Goal: Task Accomplishment & Management: Complete application form

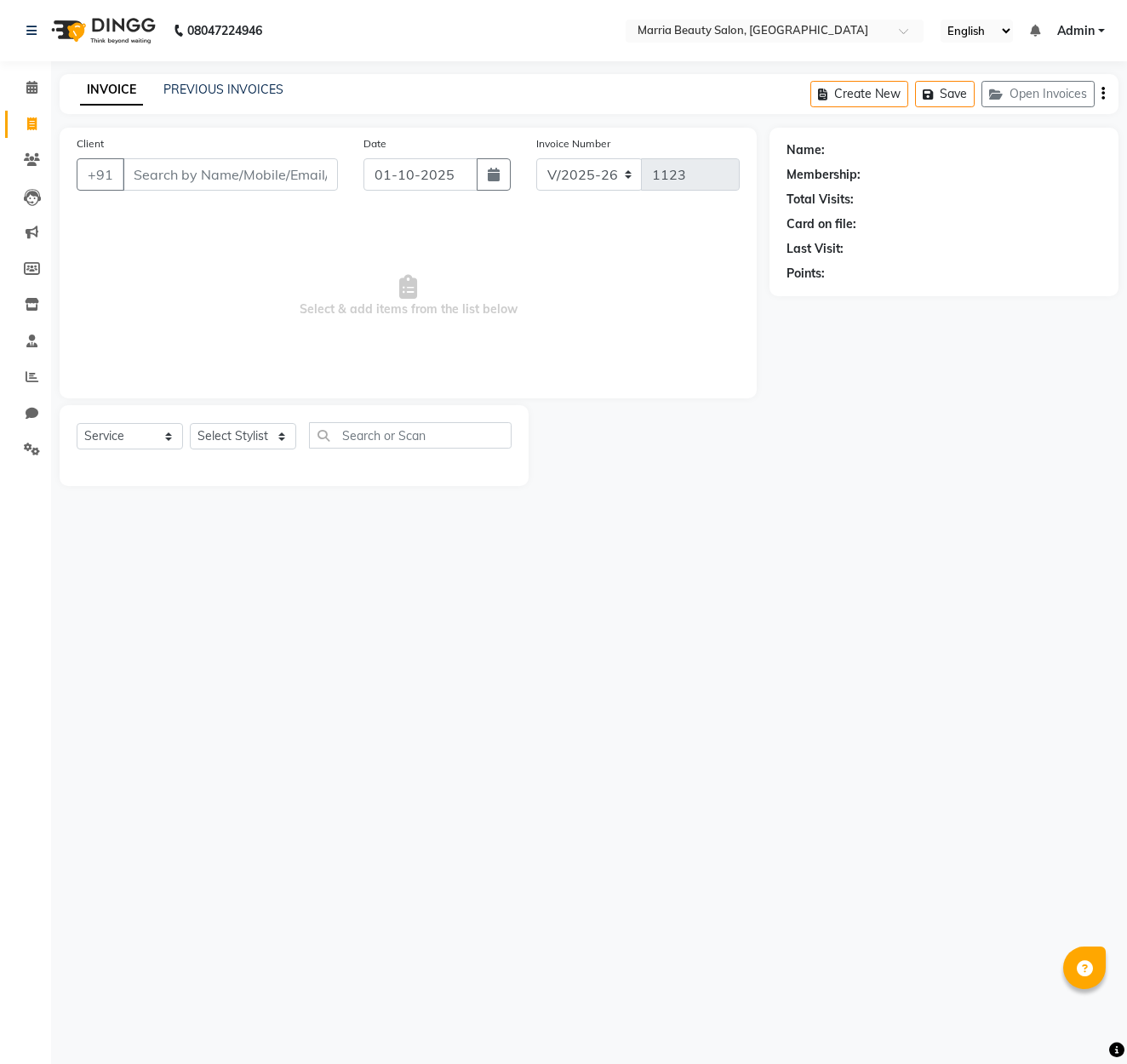
select select "8343"
select select "service"
click at [233, 173] on input "Client" at bounding box center [230, 174] width 215 height 32
type input "9"
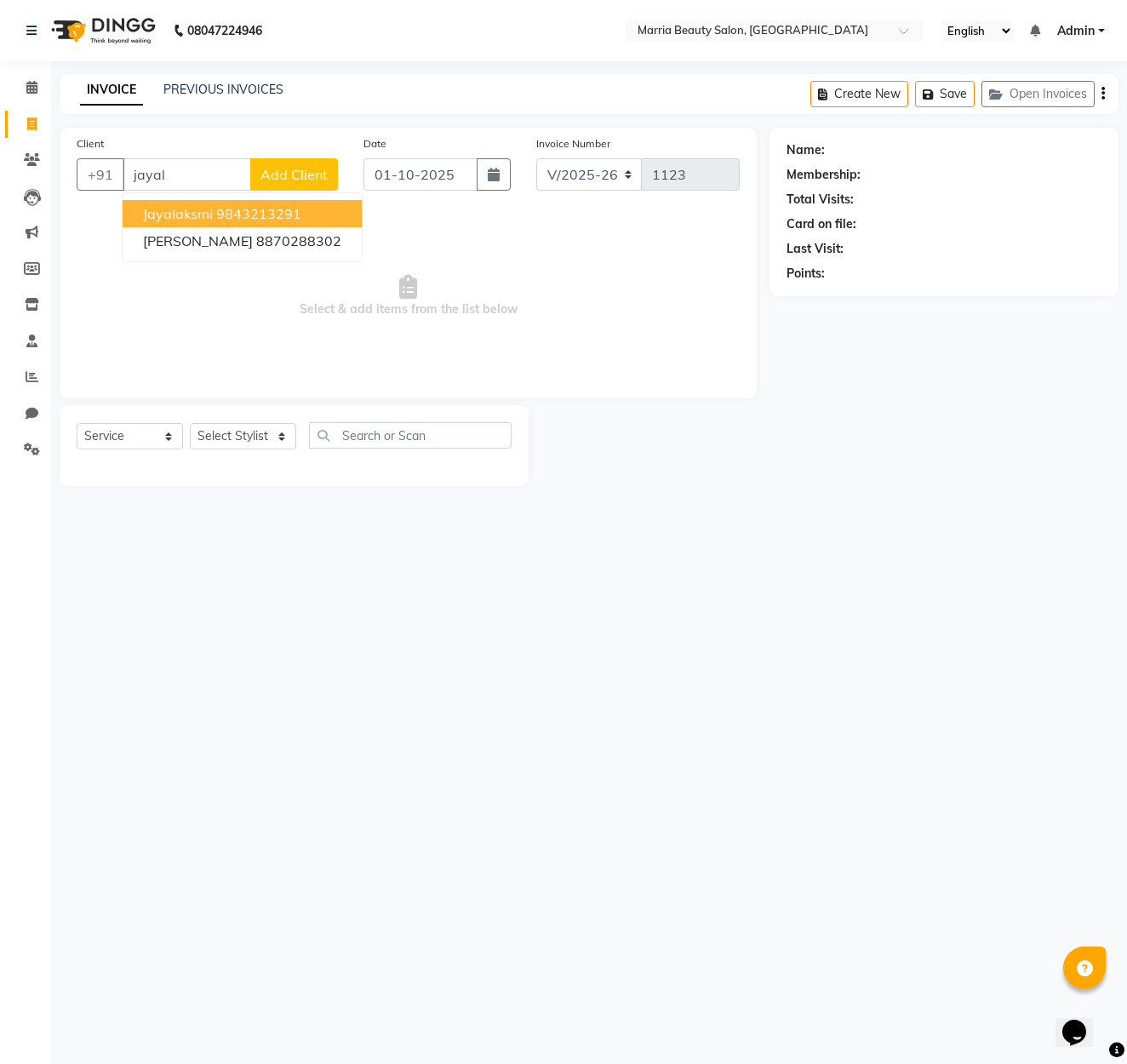
click at [264, 218] on ngb-highlight "9843213291" at bounding box center [258, 213] width 85 height 17
type input "9843213291"
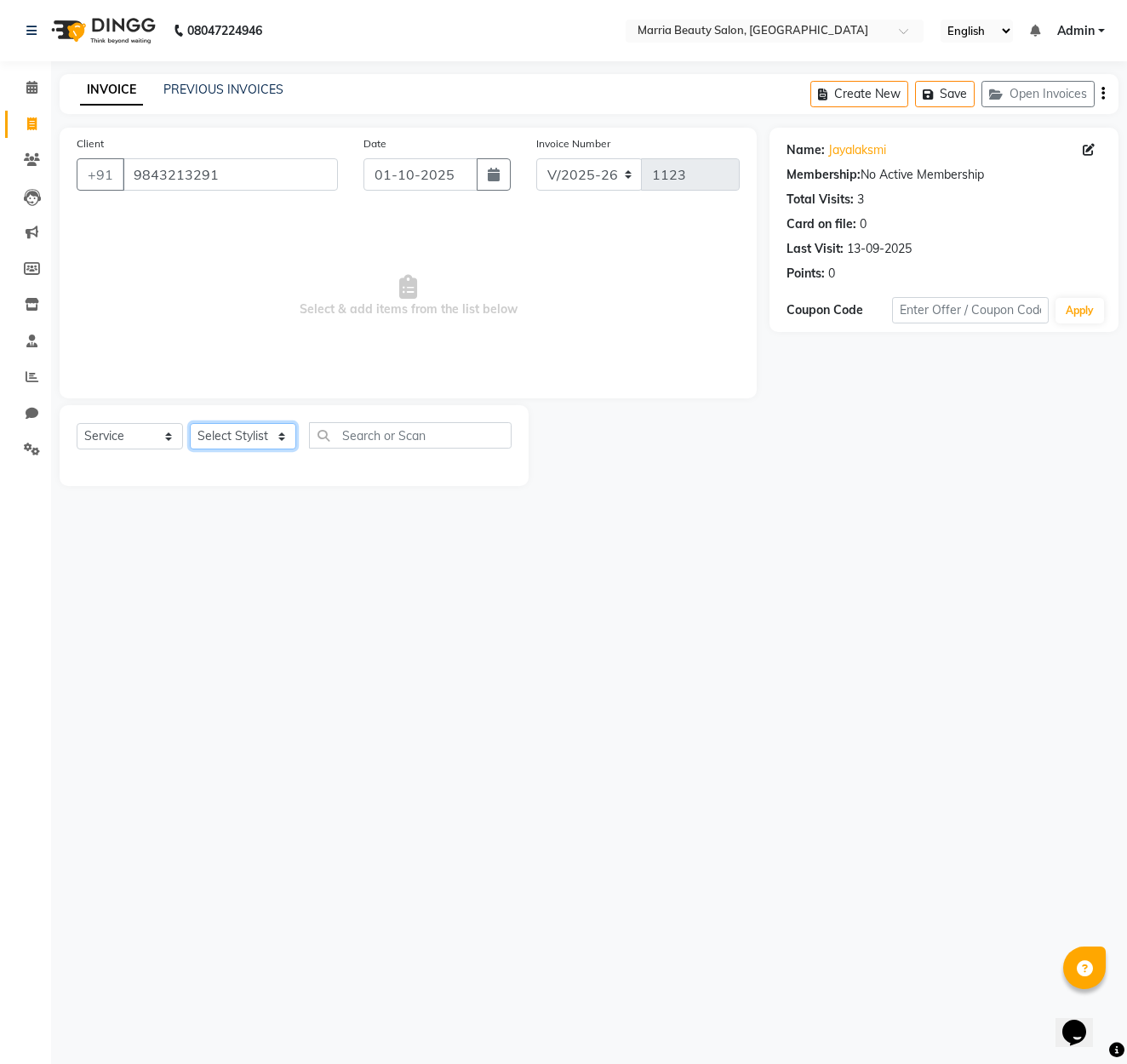
select select "85633"
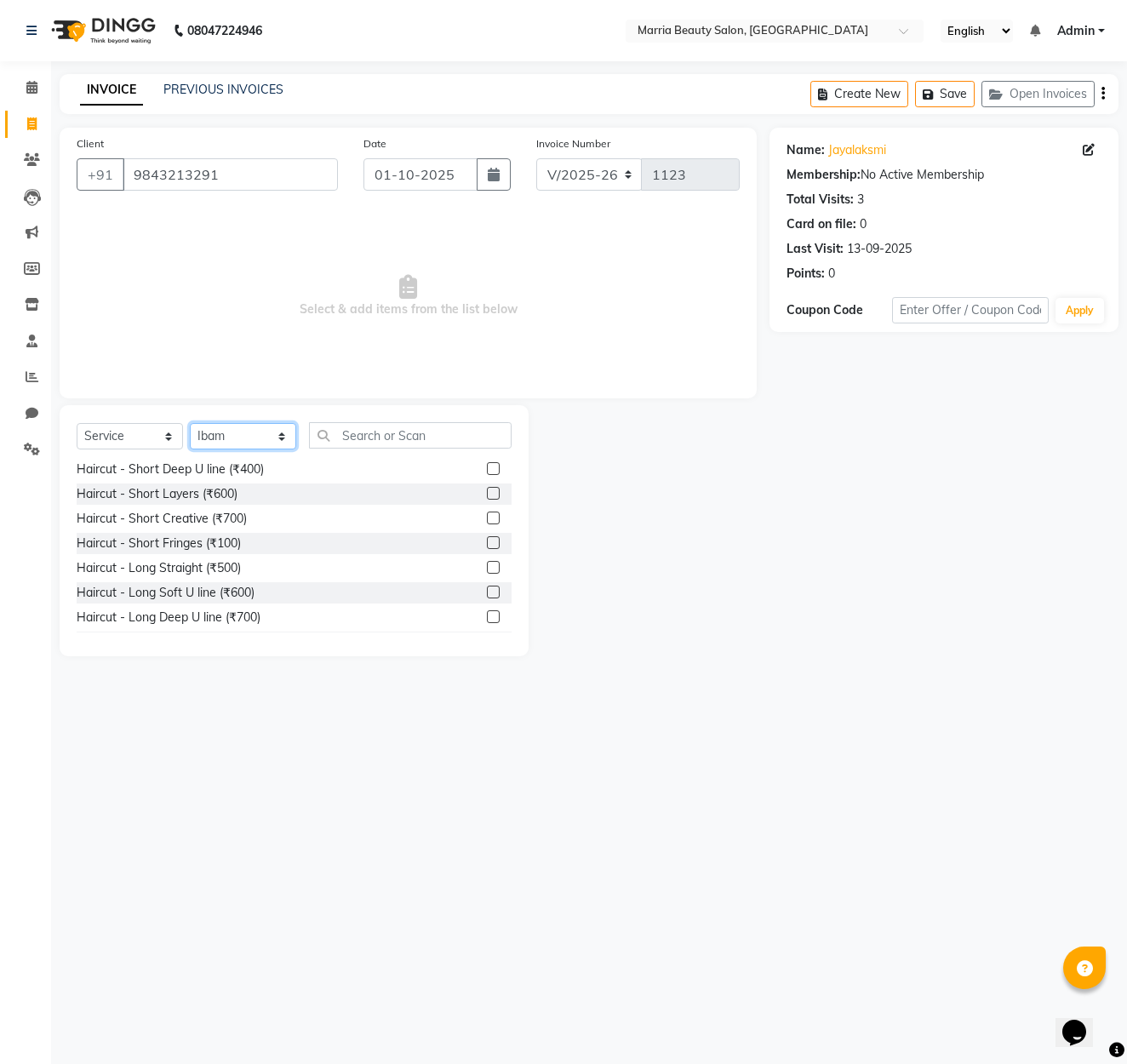
scroll to position [188, 0]
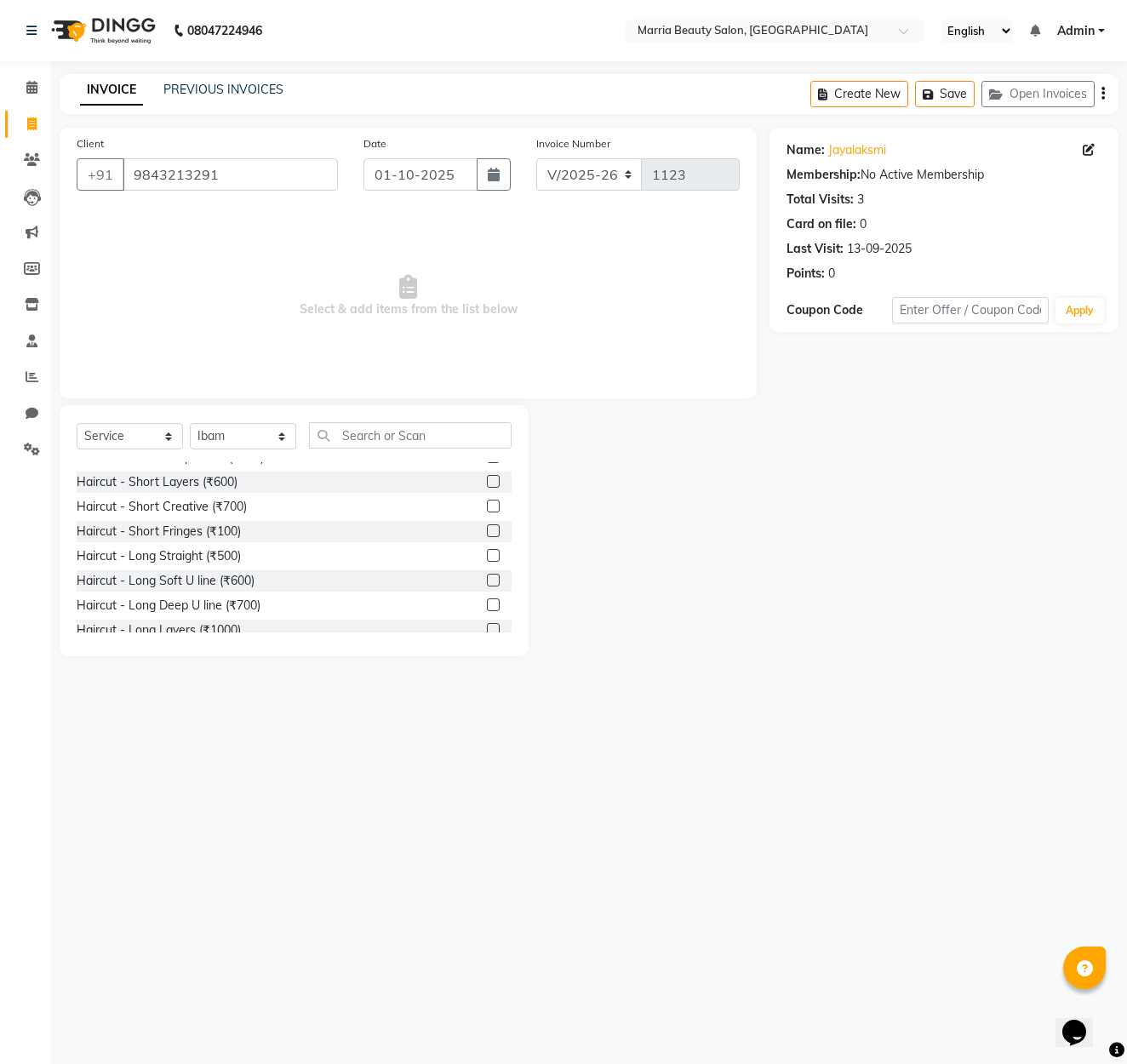
click at [496, 602] on label at bounding box center [492, 604] width 13 height 13
click at [496, 602] on input "checkbox" at bounding box center [491, 605] width 11 height 11
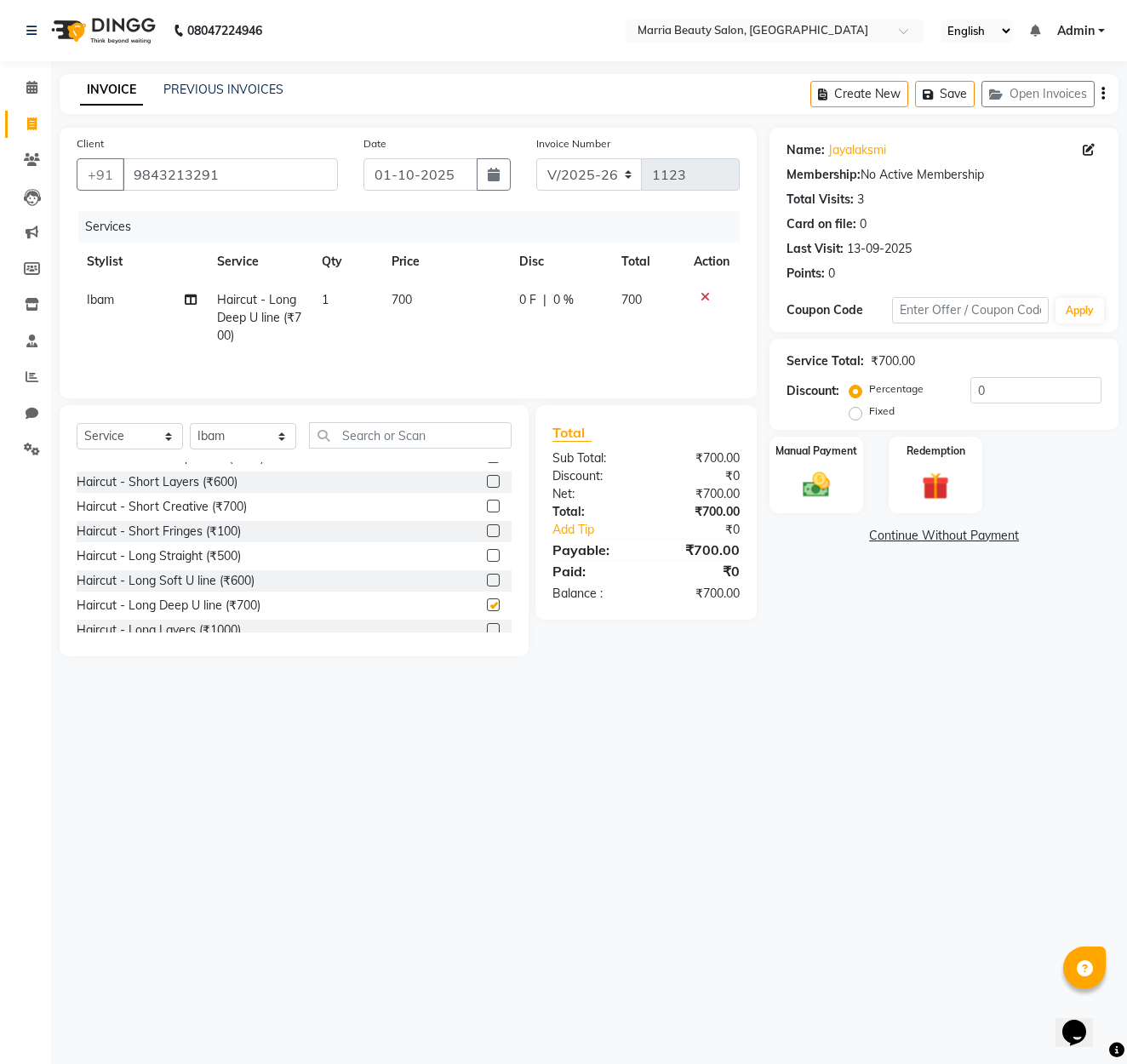
checkbox input "false"
click at [498, 479] on label at bounding box center [492, 480] width 13 height 13
click at [498, 479] on input "checkbox" at bounding box center [491, 481] width 11 height 11
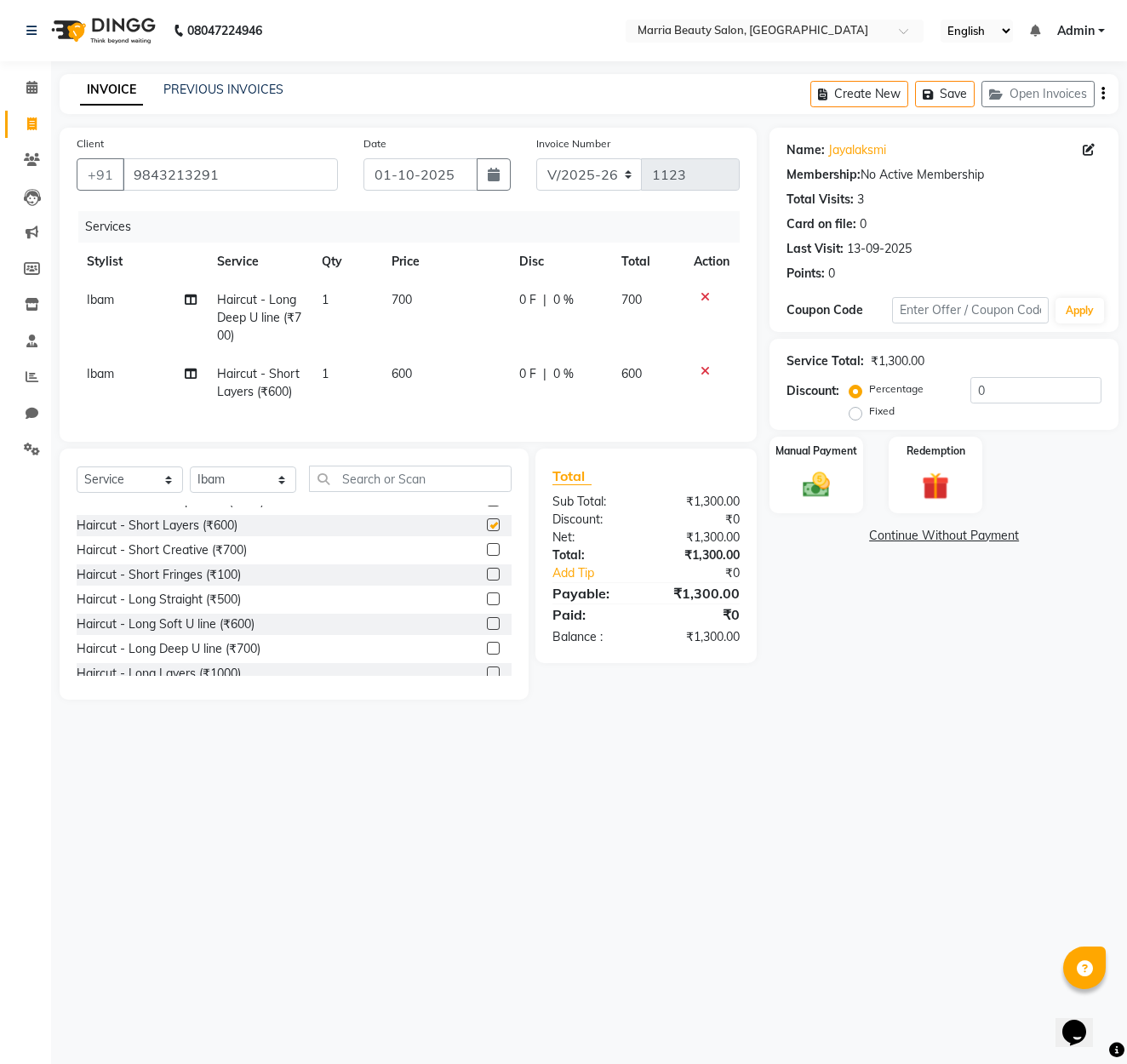
checkbox input "false"
drag, startPoint x: 397, startPoint y: 372, endPoint x: 422, endPoint y: 373, distance: 25.0
click at [397, 372] on span "600" at bounding box center [401, 373] width 21 height 16
select select "85633"
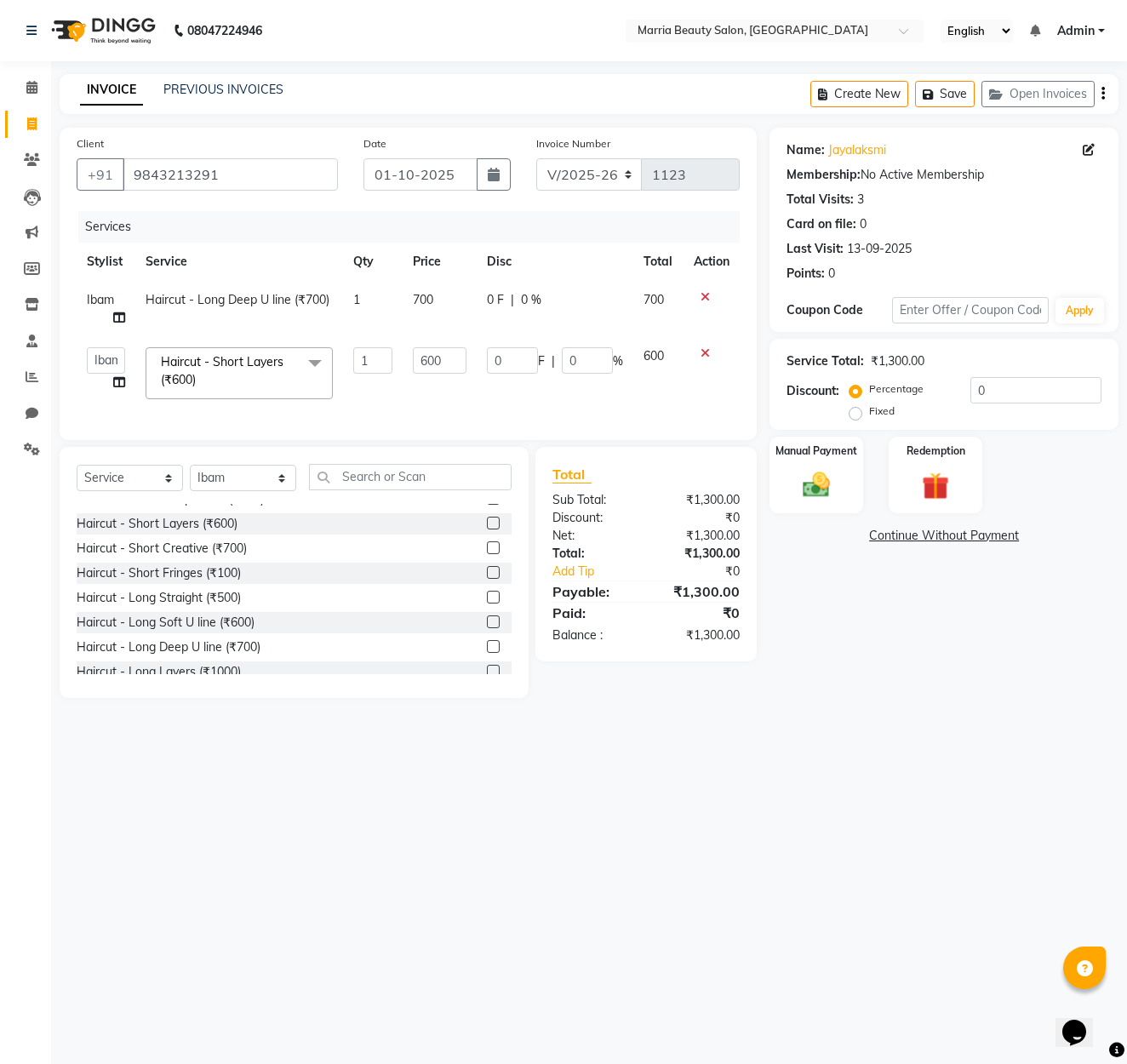
scroll to position [0, 0]
click at [432, 356] on input "600" at bounding box center [439, 360] width 54 height 27
drag, startPoint x: 426, startPoint y: 365, endPoint x: 592, endPoint y: 361, distance: 166.0
click at [426, 365] on input "600" at bounding box center [439, 360] width 54 height 27
type input "700"
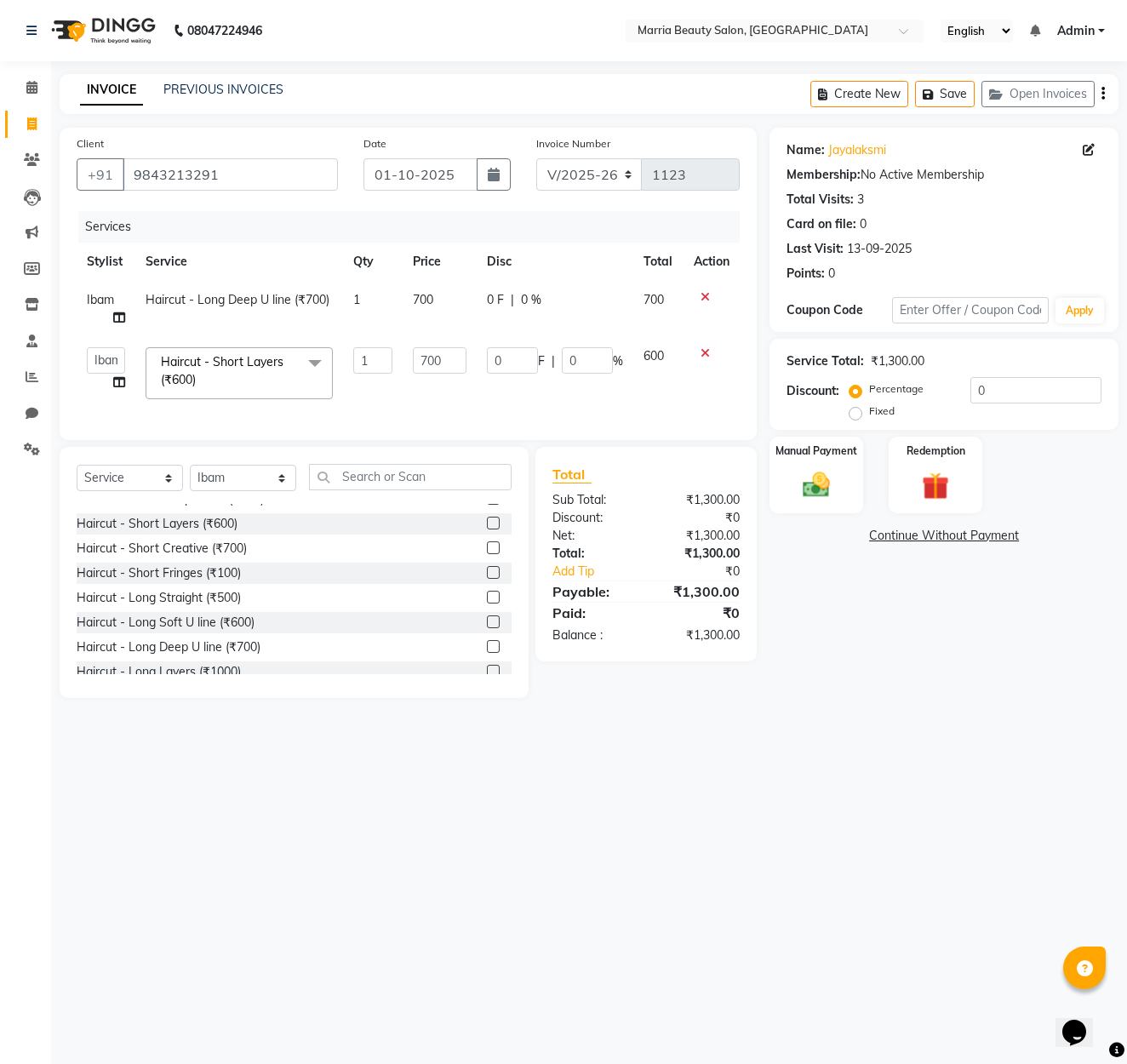
click at [701, 297] on icon at bounding box center [705, 297] width 10 height 12
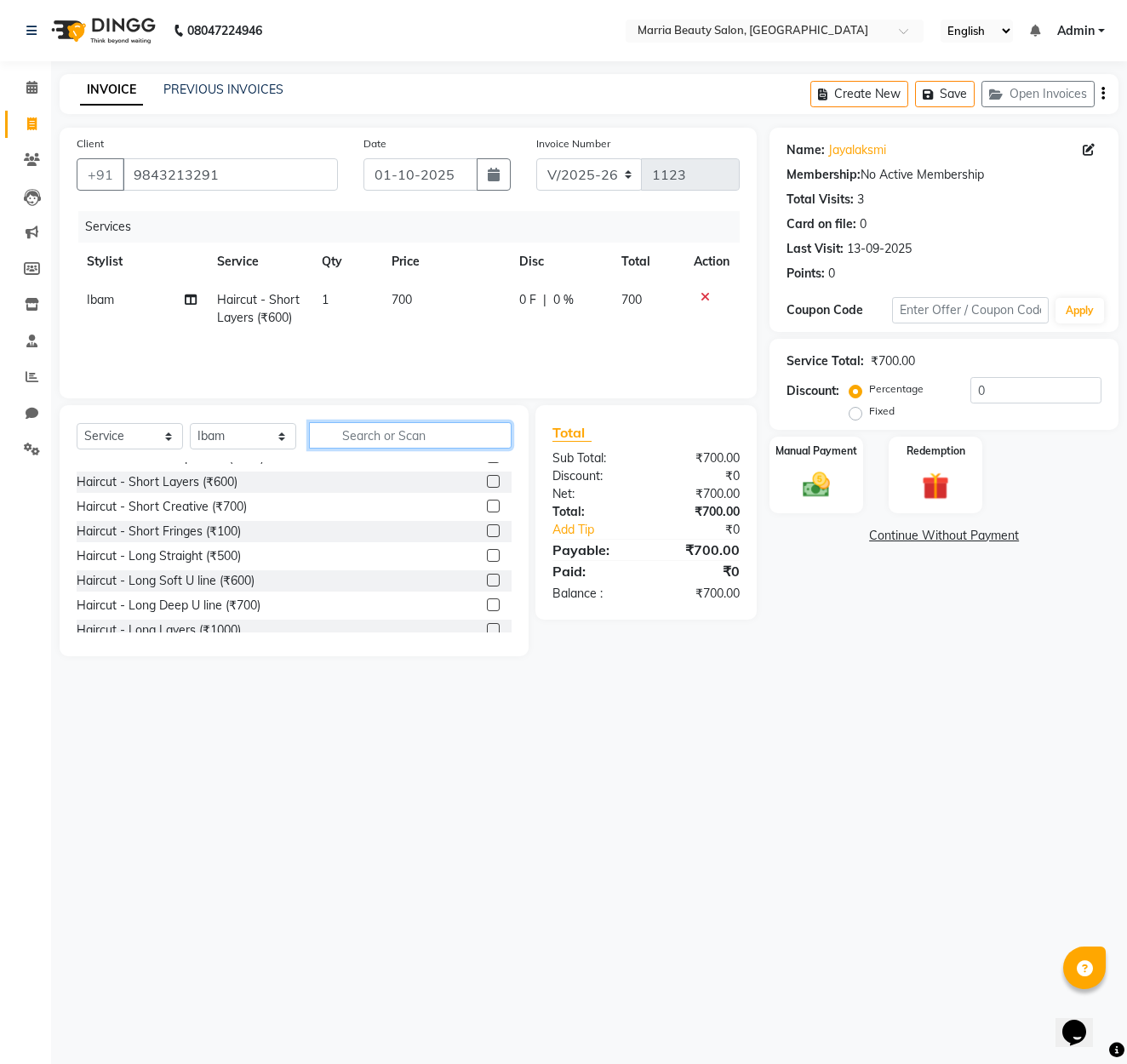
click at [452, 438] on input "text" at bounding box center [410, 435] width 202 height 27
select select "85629"
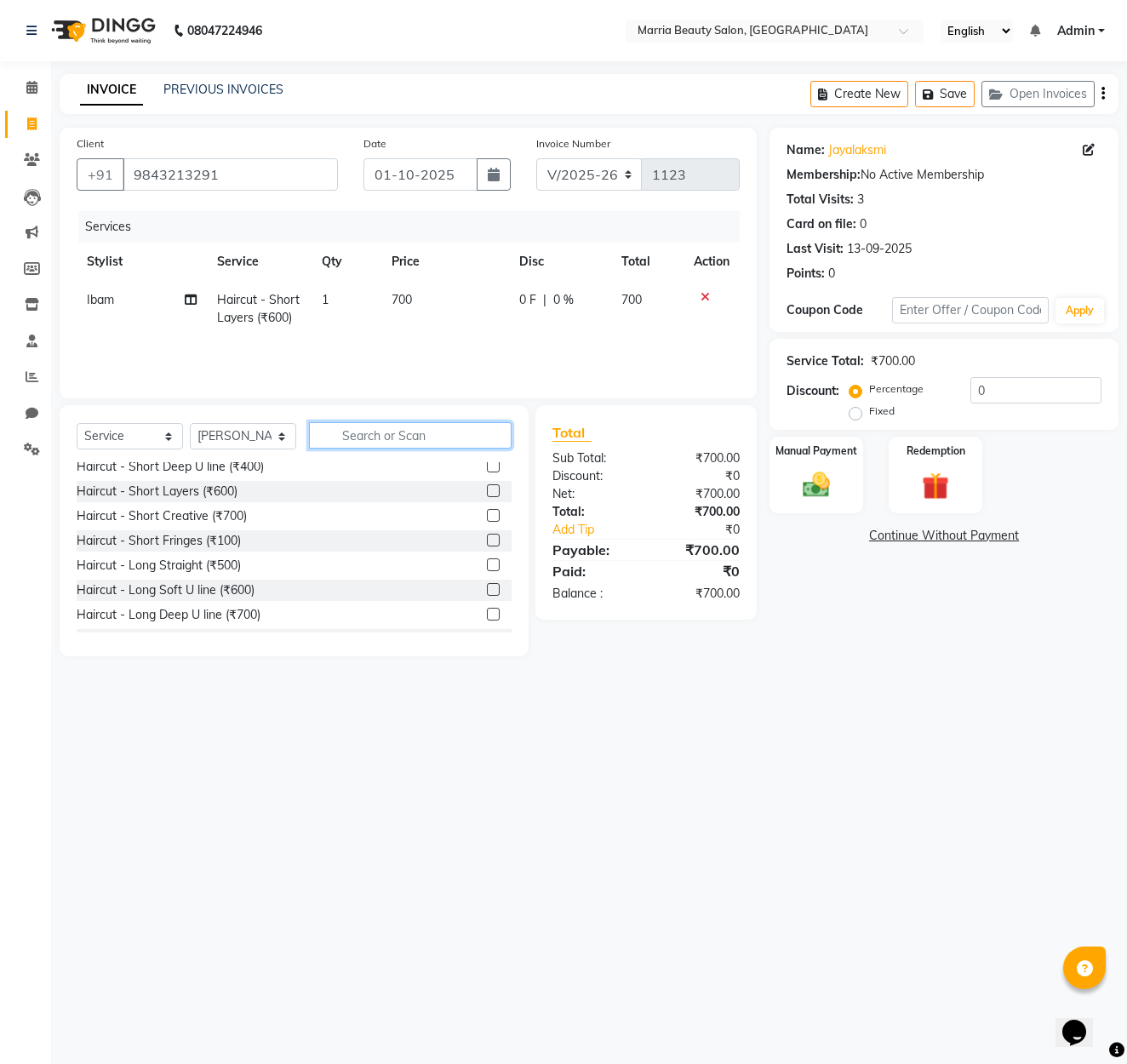
click at [423, 443] on input "text" at bounding box center [410, 435] width 202 height 27
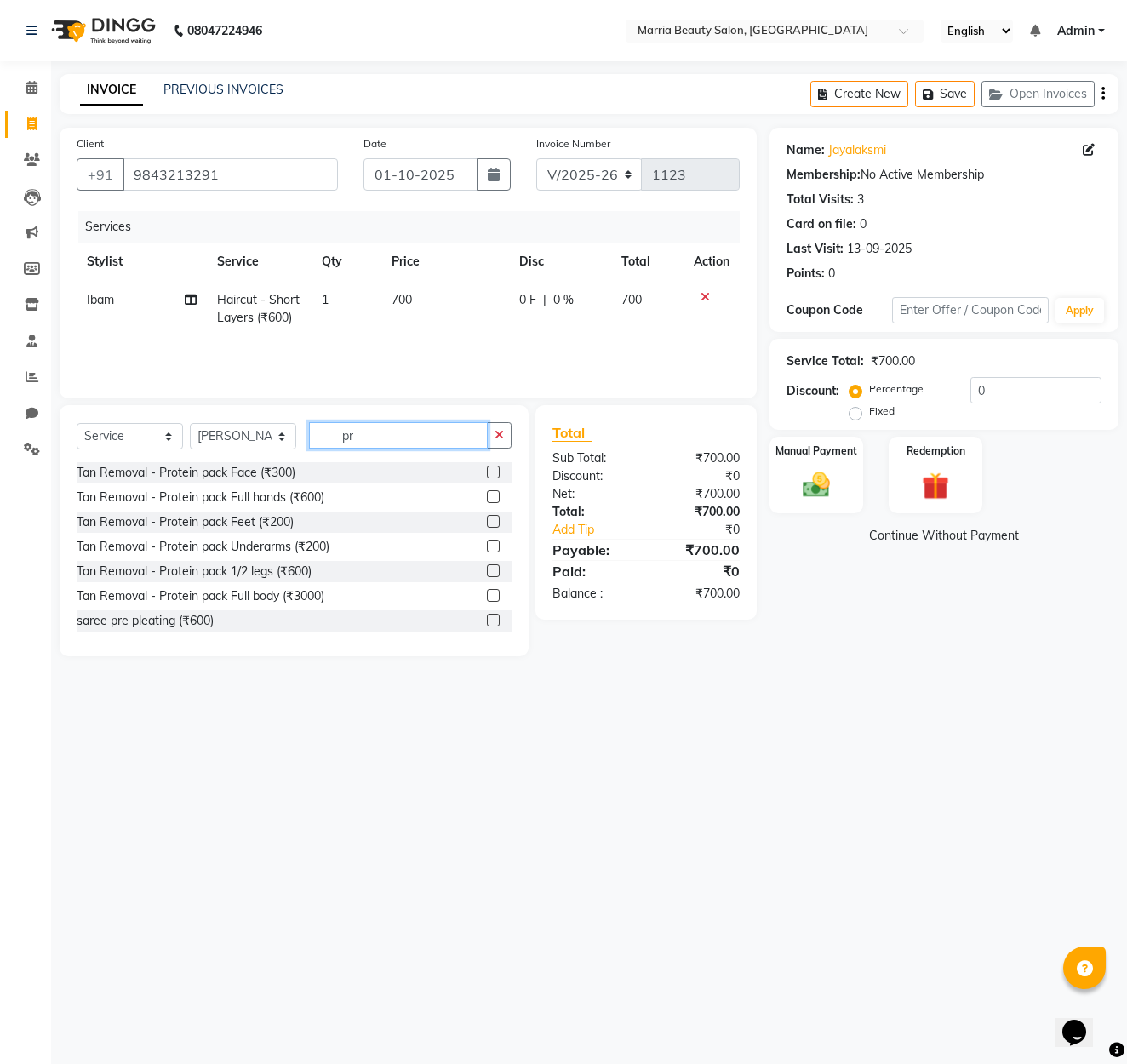
scroll to position [0, 0]
type input "pr"
click at [487, 473] on label at bounding box center [492, 472] width 13 height 13
click at [487, 473] on input "checkbox" at bounding box center [491, 472] width 11 height 11
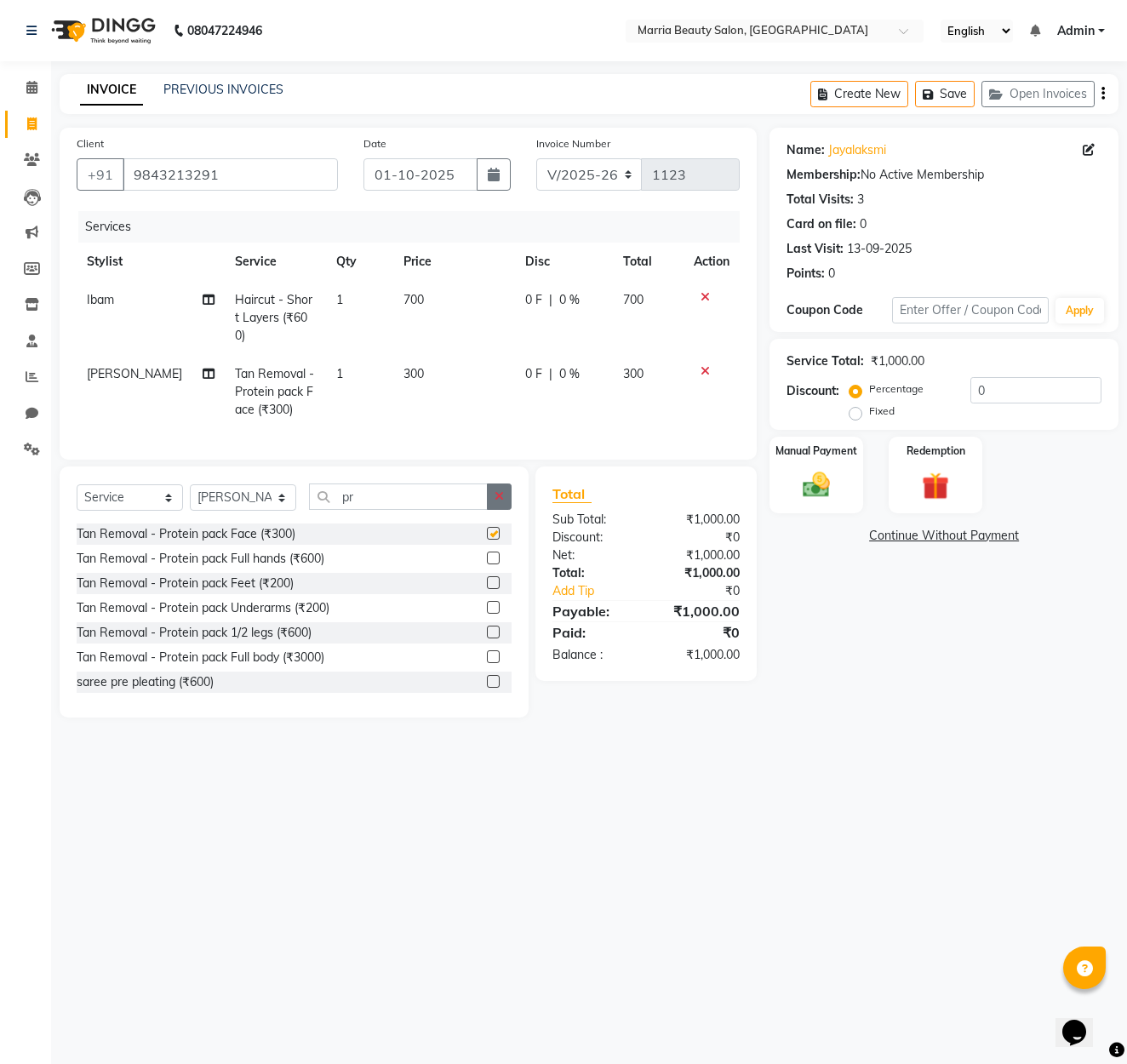
checkbox input "false"
click at [497, 483] on button "button" at bounding box center [498, 496] width 25 height 27
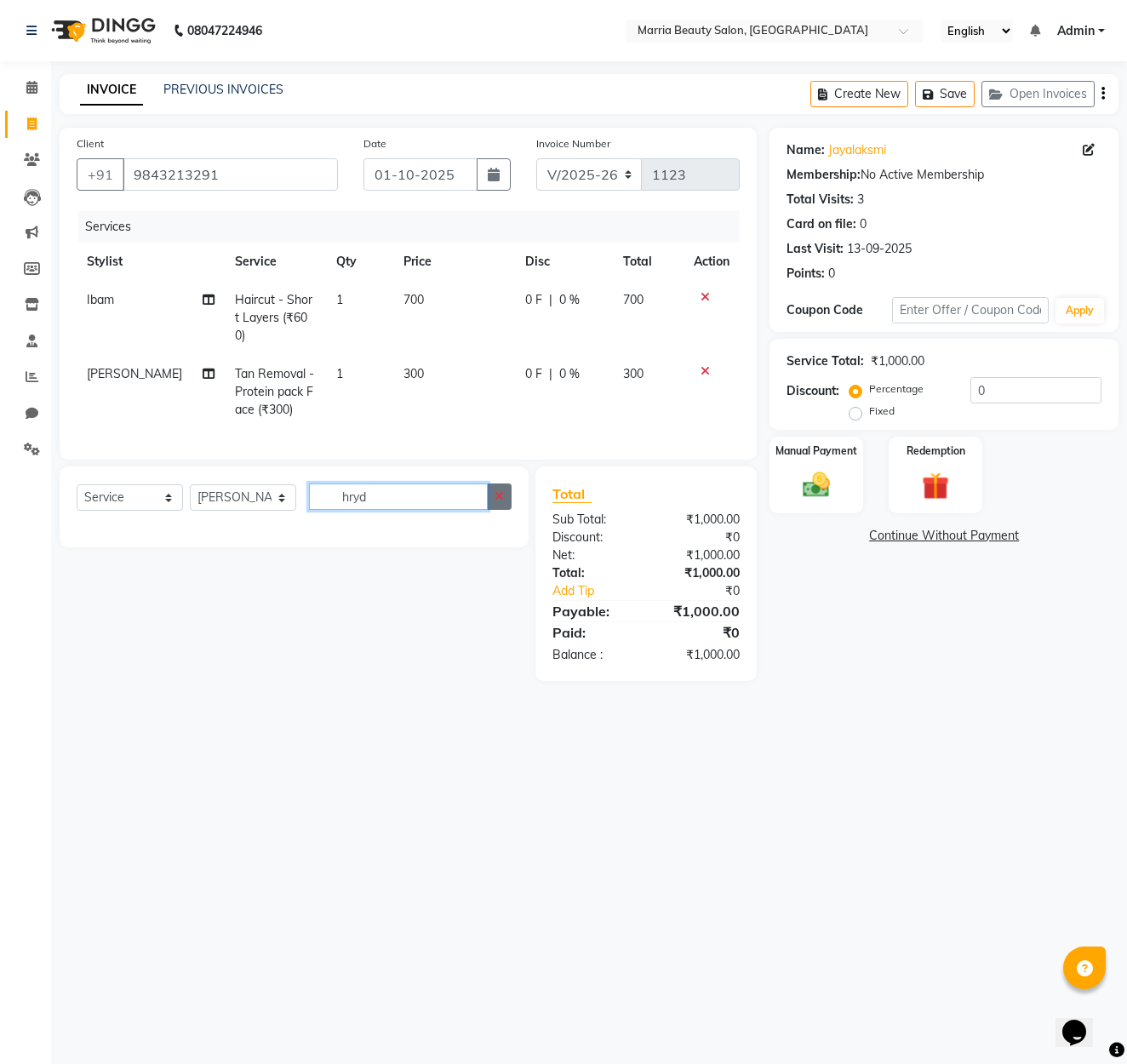
type input "hryd"
click at [496, 490] on icon "button" at bounding box center [499, 496] width 10 height 12
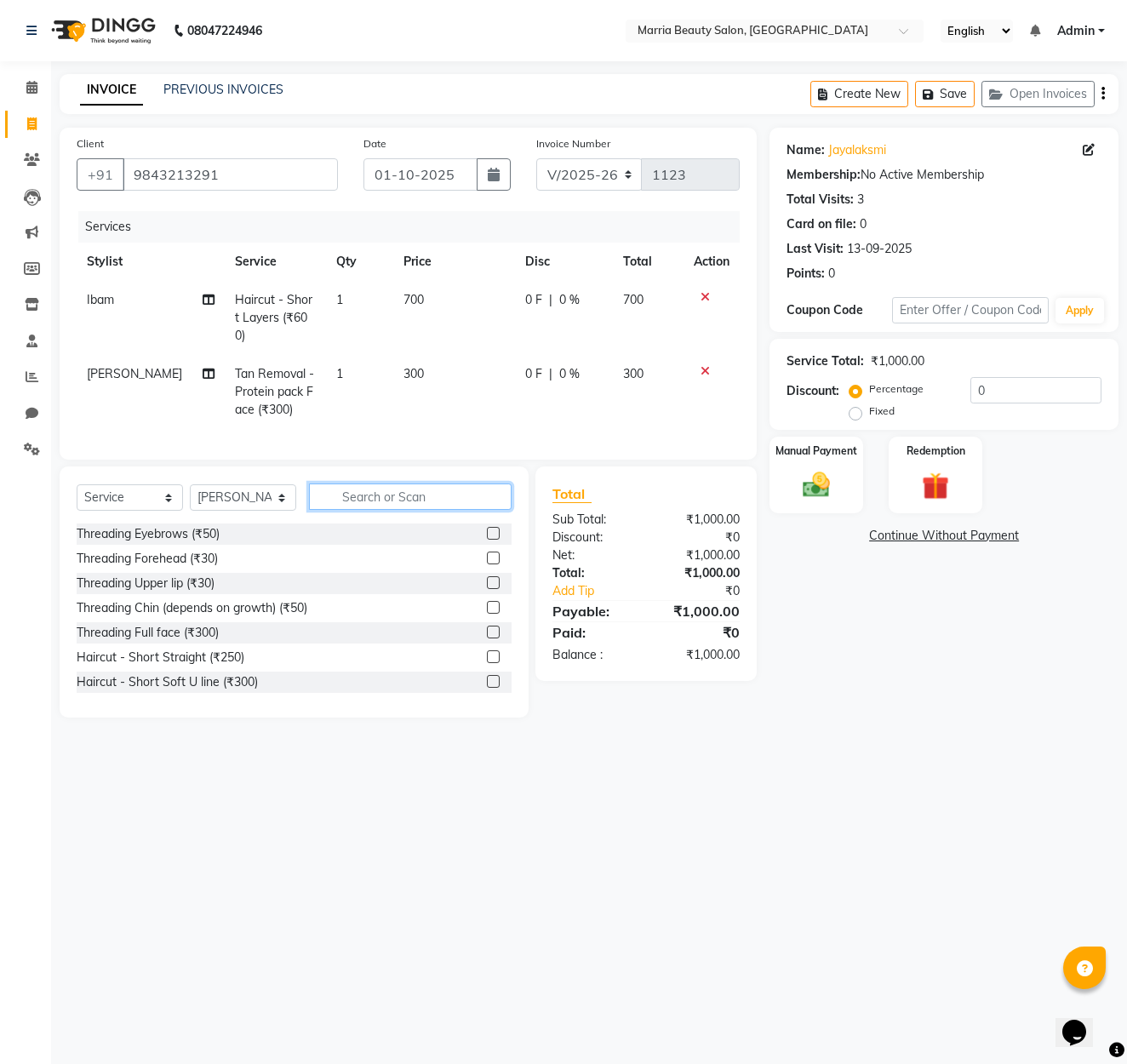
type input "h"
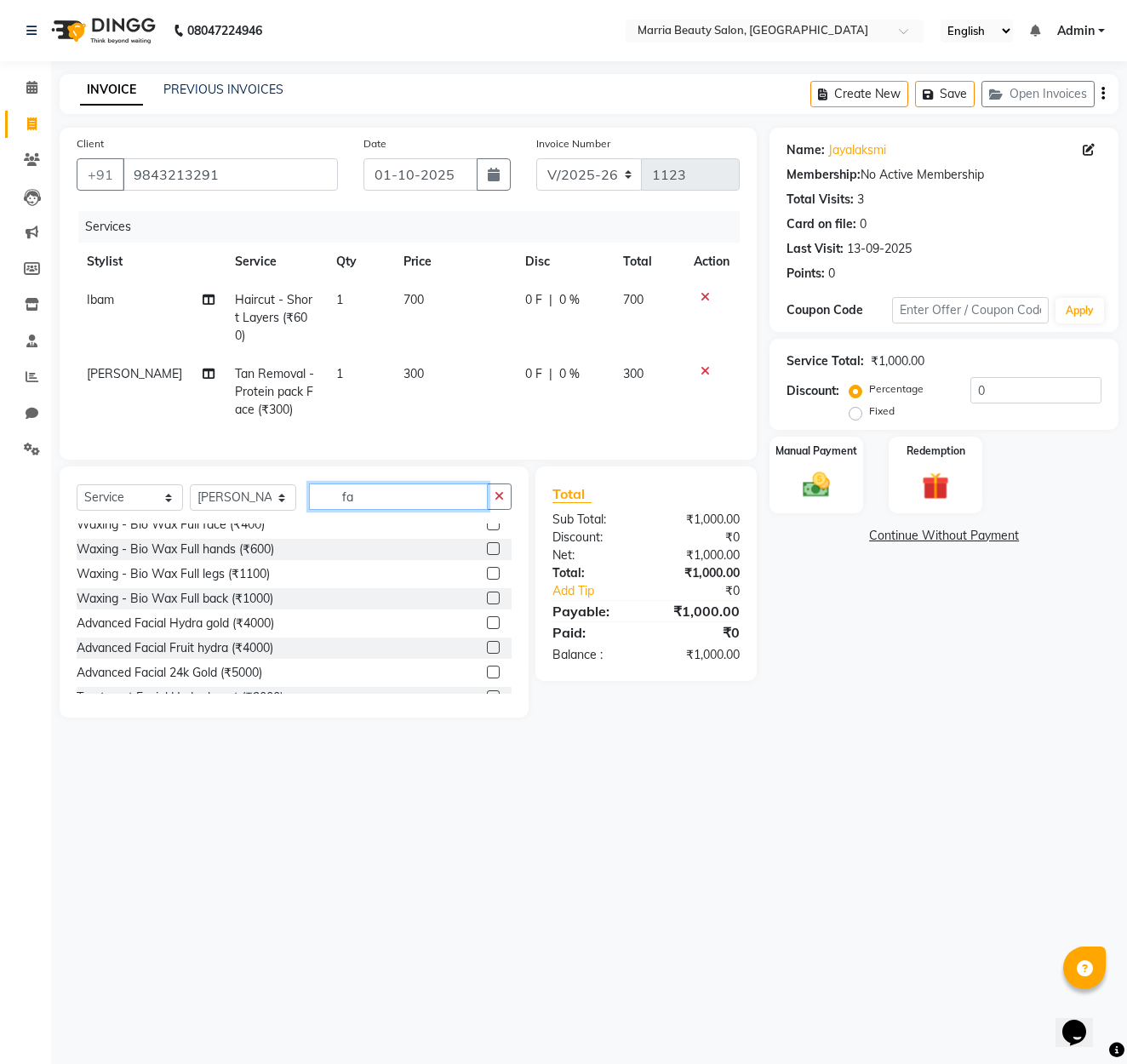
scroll to position [521, 0]
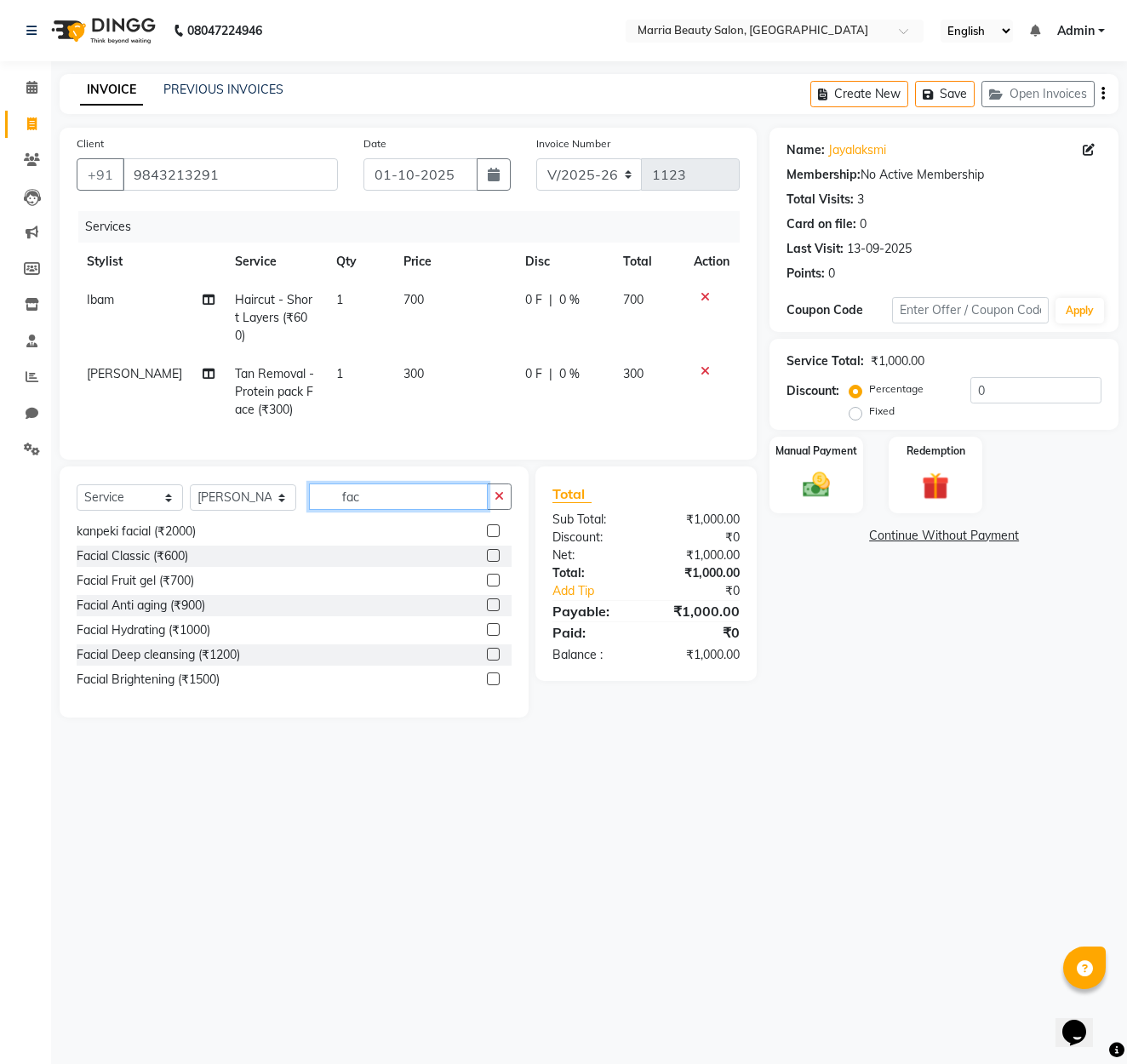
type input "fac"
click at [492, 623] on label at bounding box center [492, 629] width 13 height 13
click at [492, 625] on input "checkbox" at bounding box center [491, 630] width 11 height 11
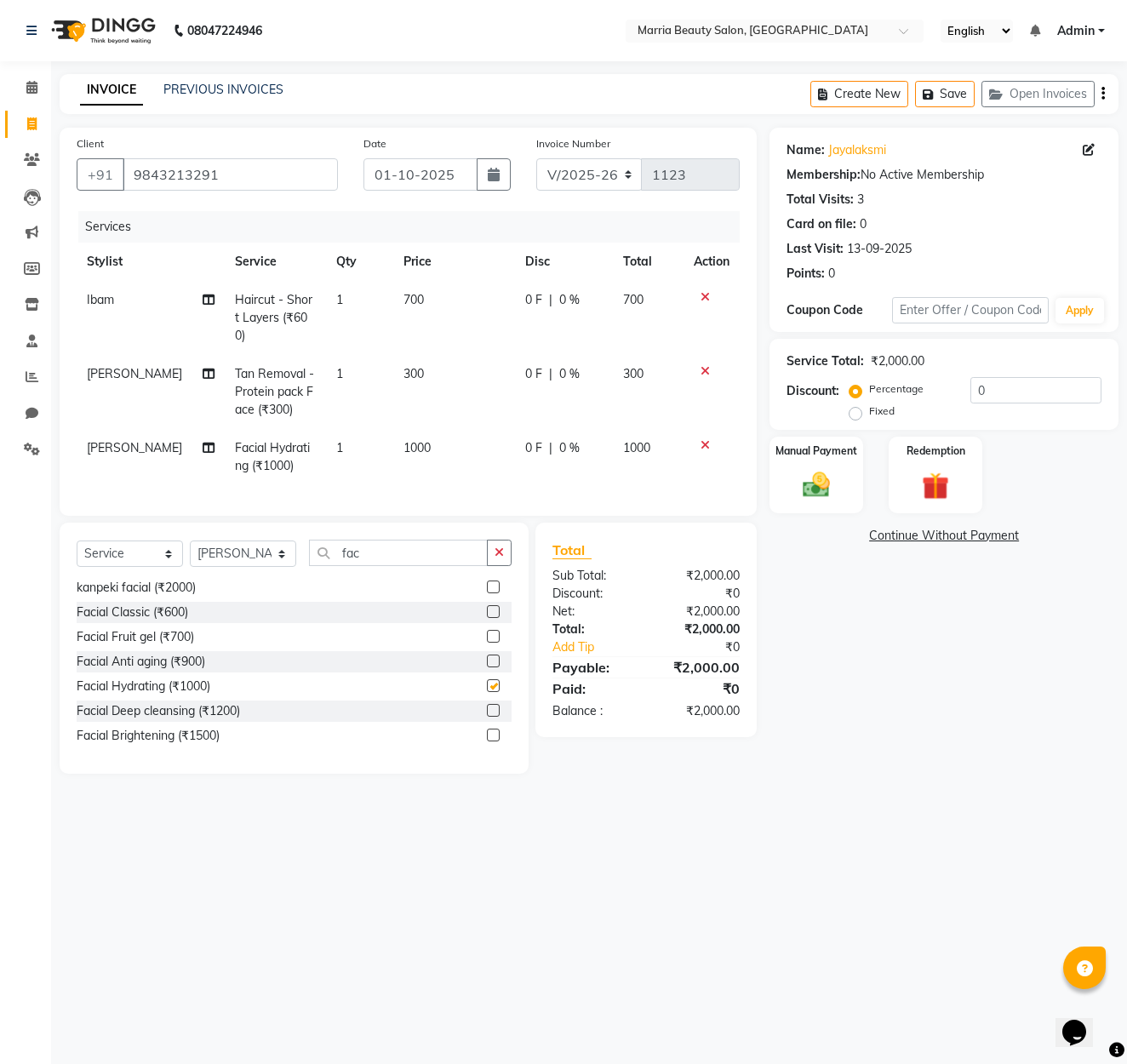
checkbox input "false"
click at [810, 483] on img at bounding box center [817, 484] width 47 height 33
click at [918, 536] on span "CASH" at bounding box center [910, 536] width 36 height 20
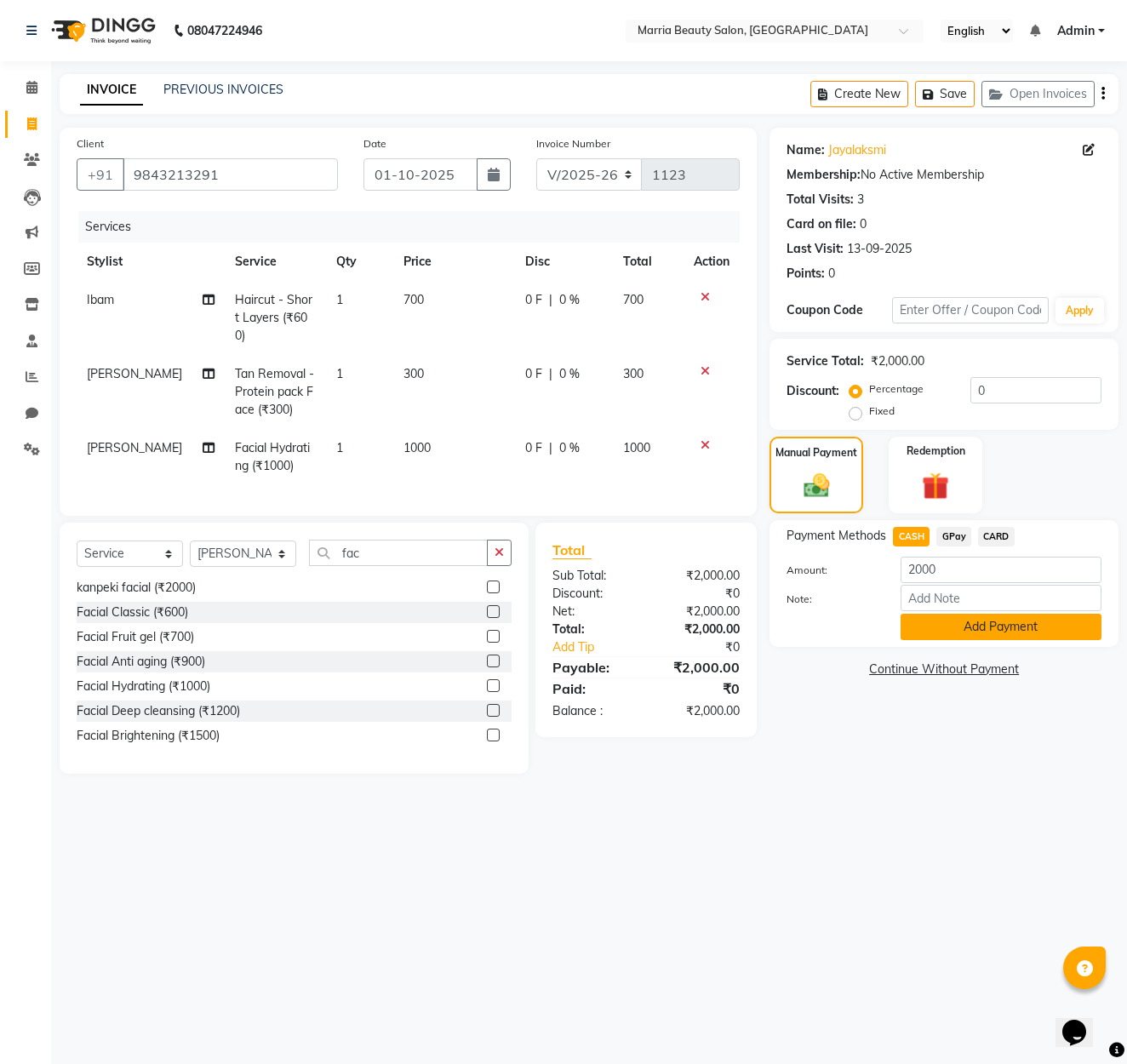
click at [962, 621] on button "Add Payment" at bounding box center [1000, 626] width 200 height 27
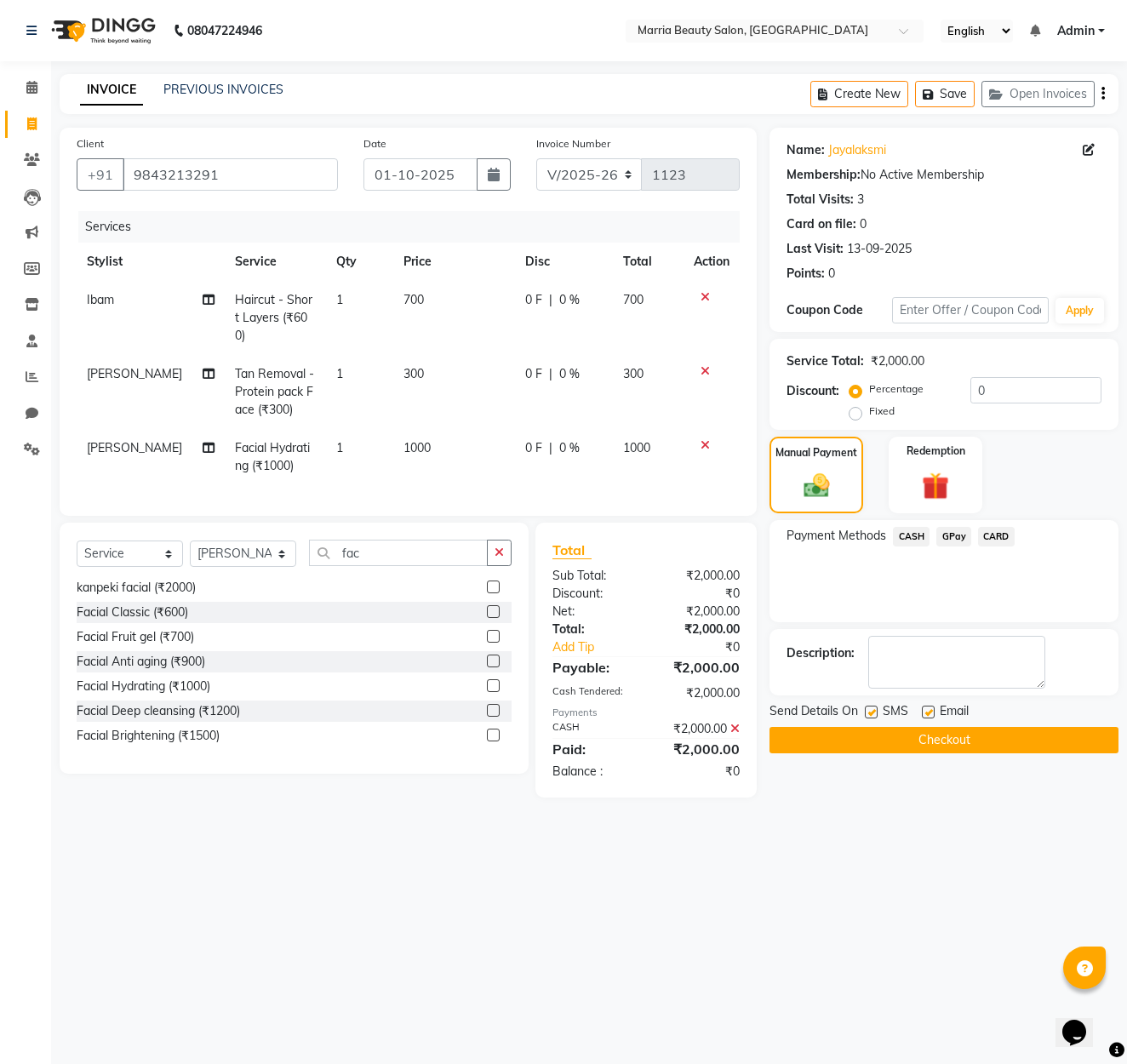
click at [925, 715] on label at bounding box center [928, 711] width 13 height 13
click at [925, 715] on input "checkbox" at bounding box center [927, 712] width 11 height 11
checkbox input "false"
click at [929, 732] on button "Checkout" at bounding box center [943, 740] width 349 height 27
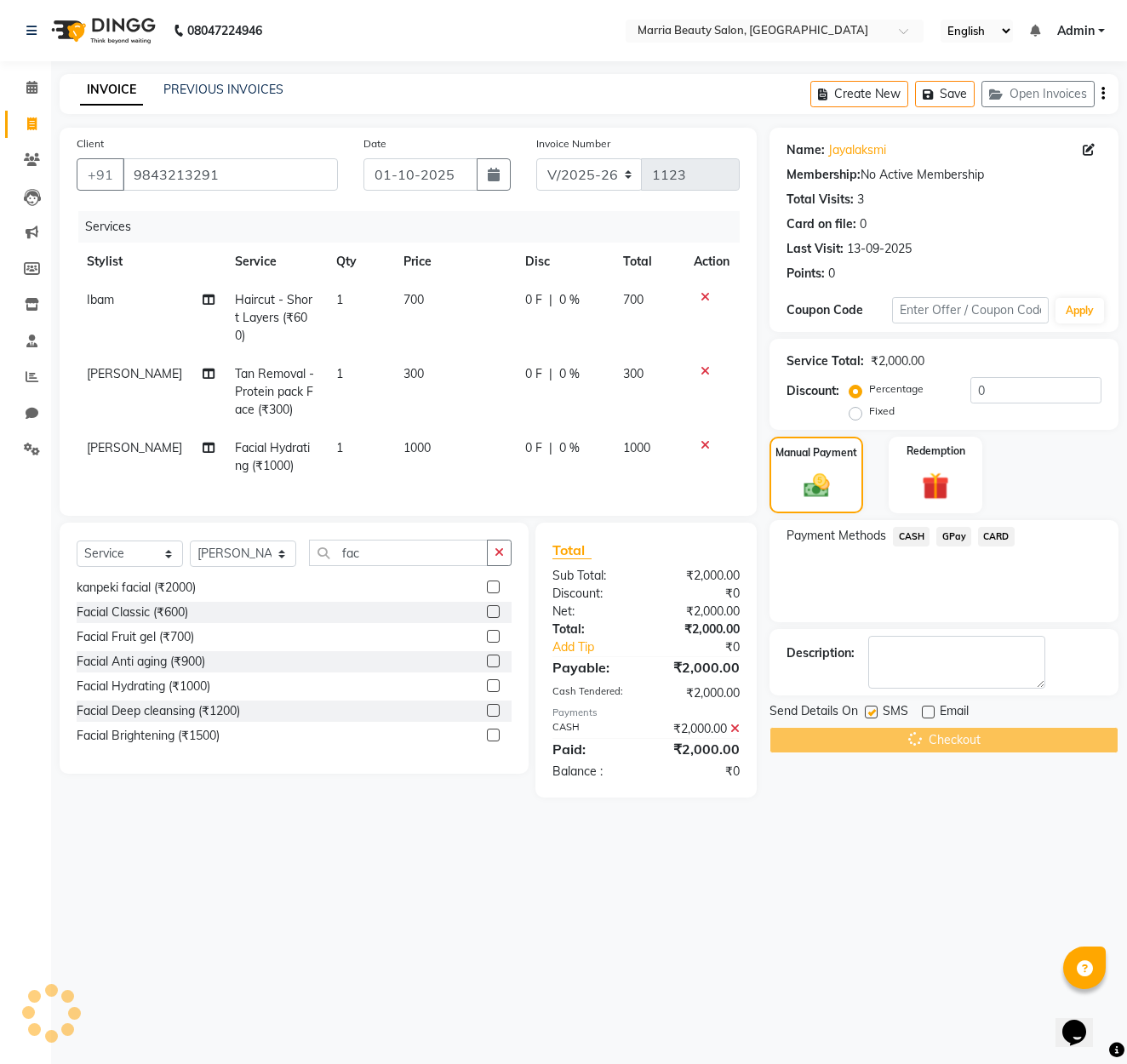
scroll to position [0, 0]
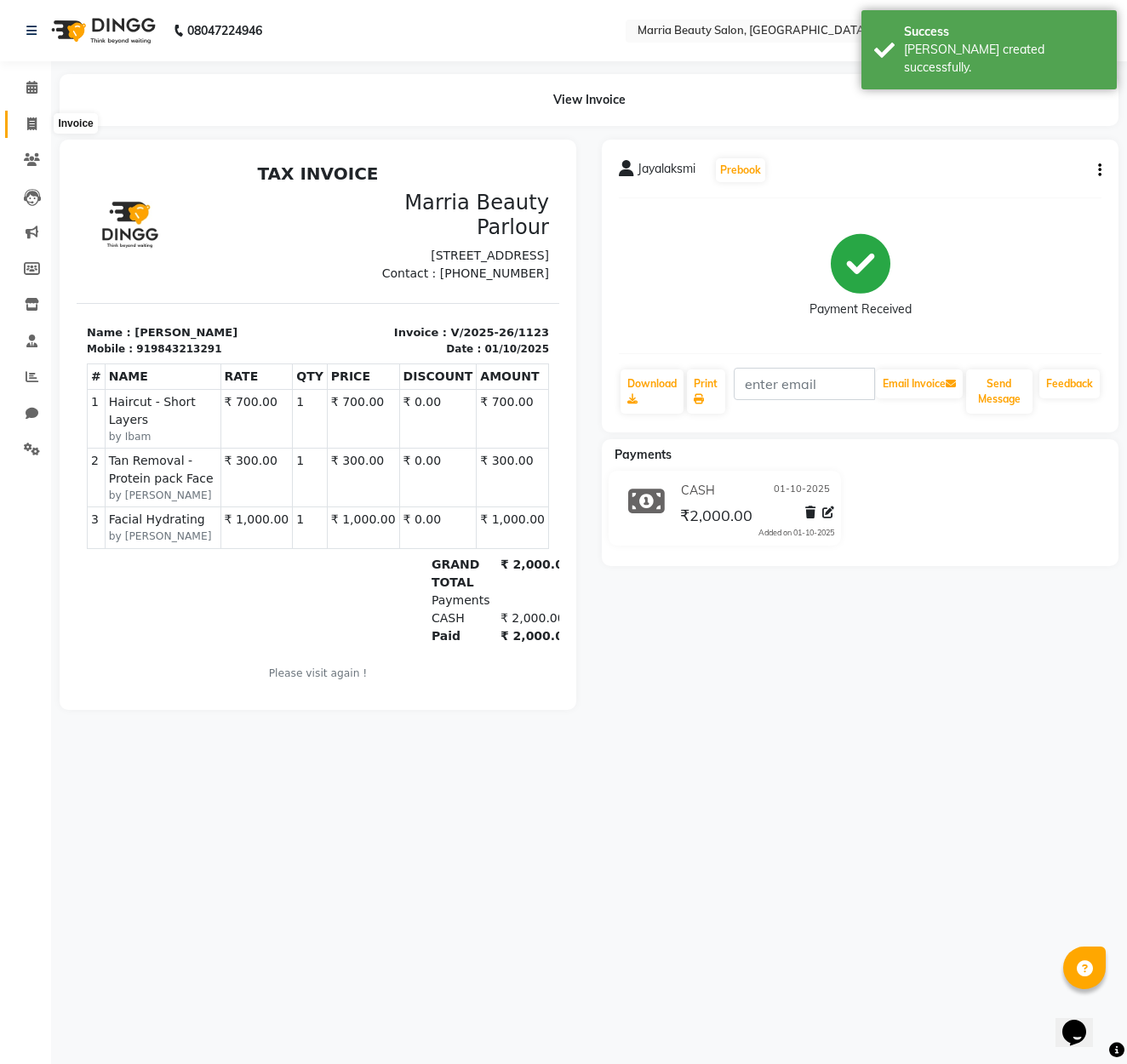
scroll to position [2, 1]
click at [28, 129] on span at bounding box center [31, 125] width 29 height 20
select select "service"
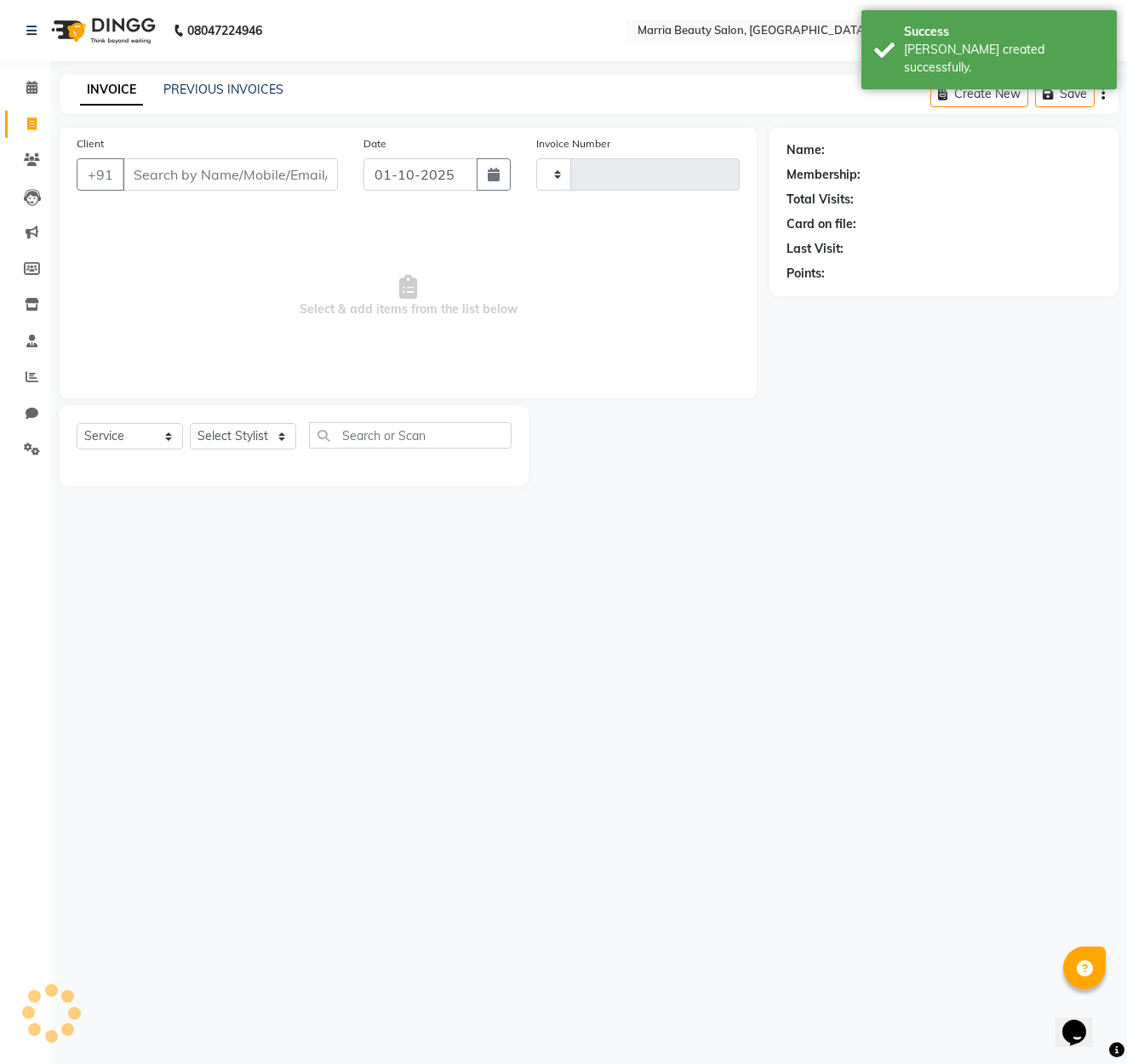
type input "1124"
select select "8343"
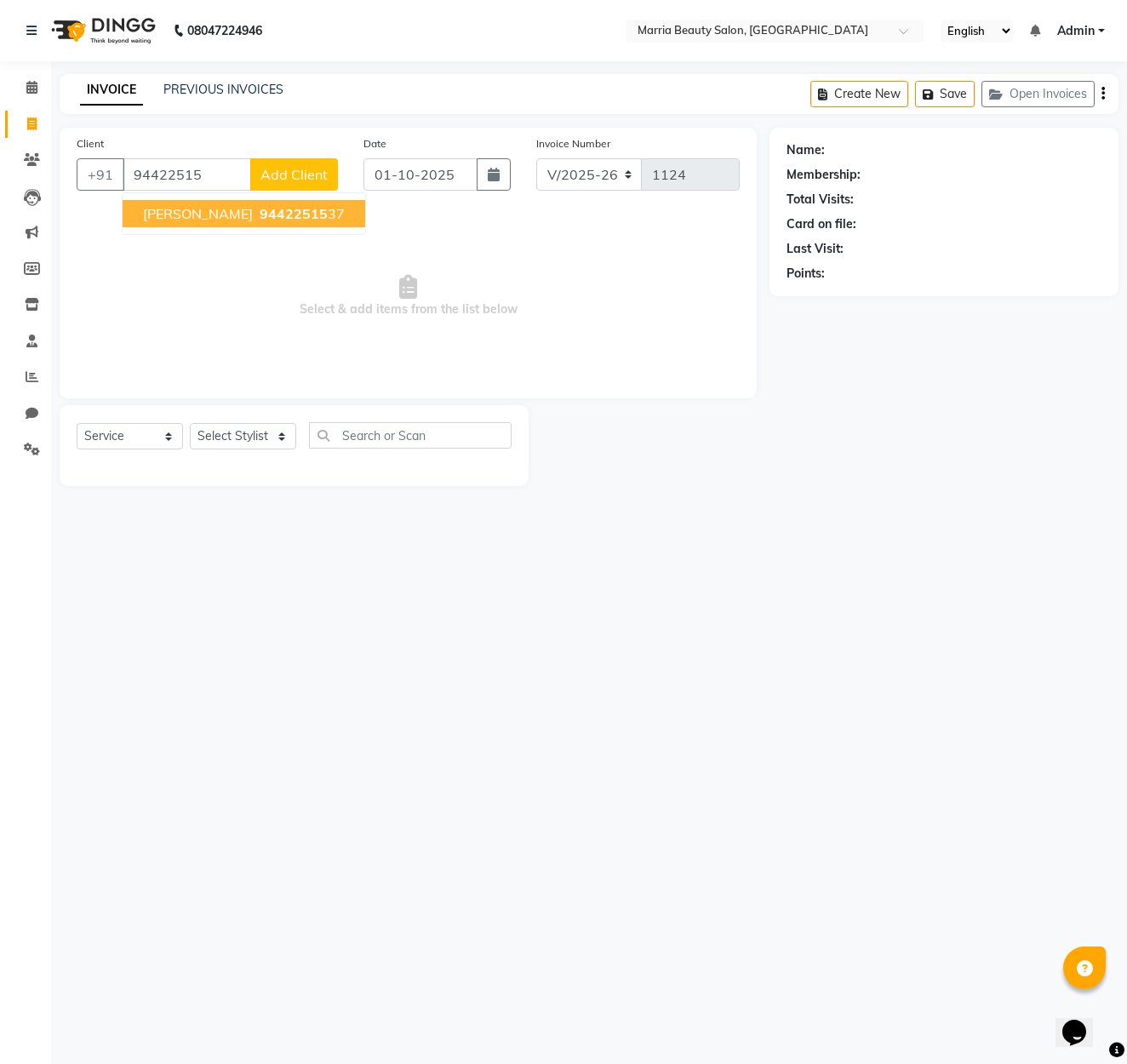
click at [189, 210] on span "[PERSON_NAME]" at bounding box center [197, 213] width 110 height 17
type input "9442251537"
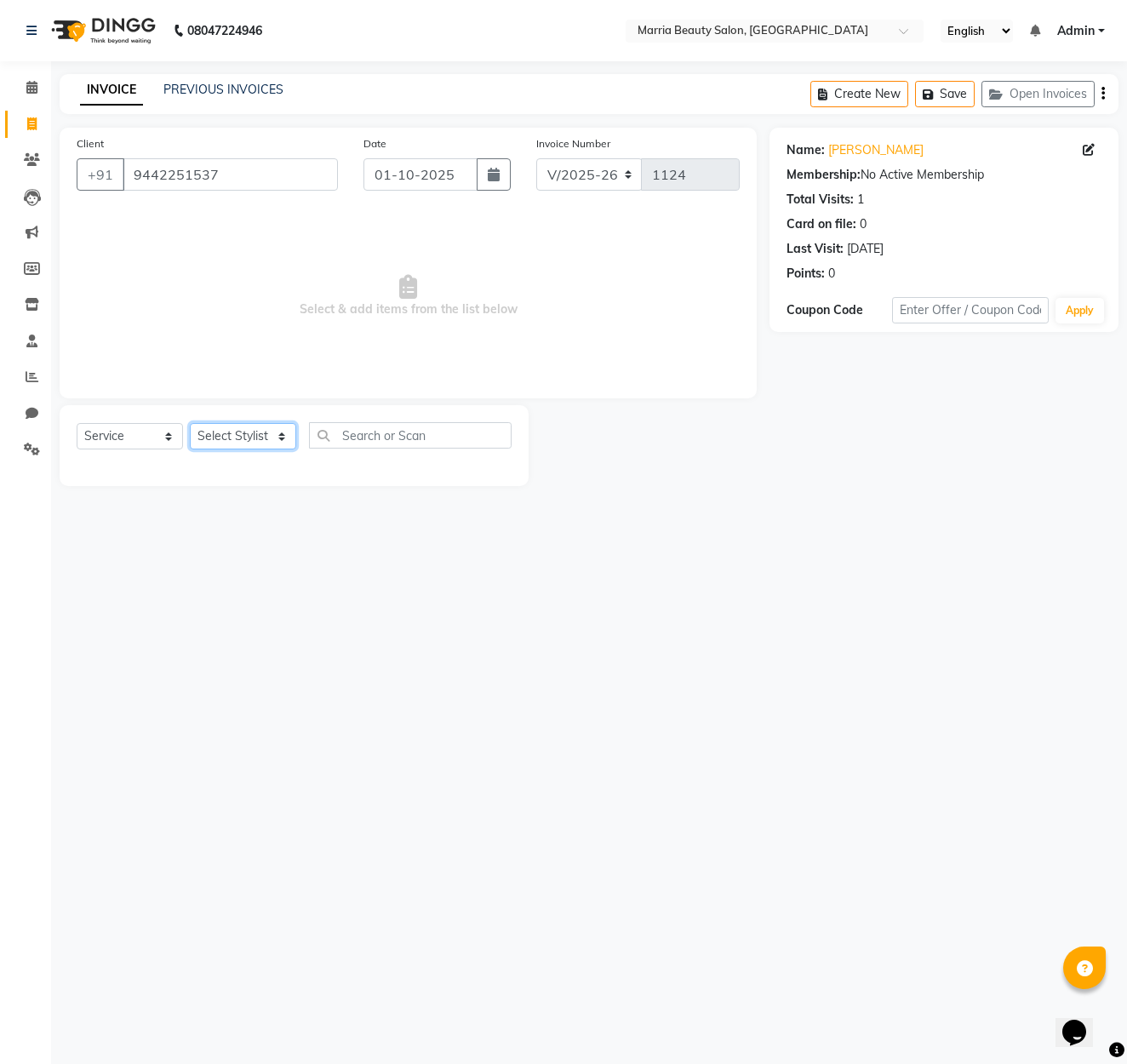
select select "85629"
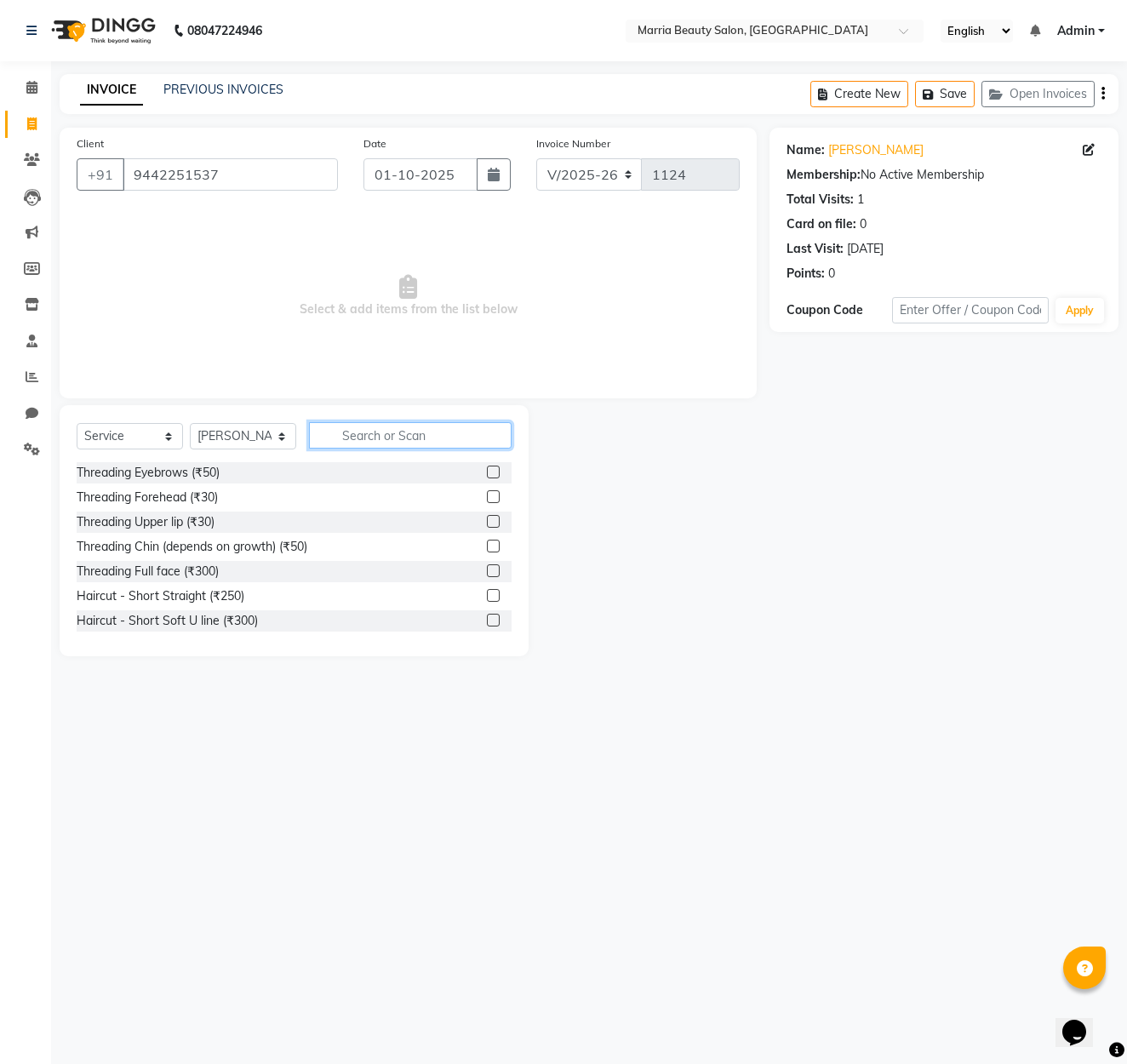
click at [487, 433] on input "text" at bounding box center [410, 435] width 202 height 27
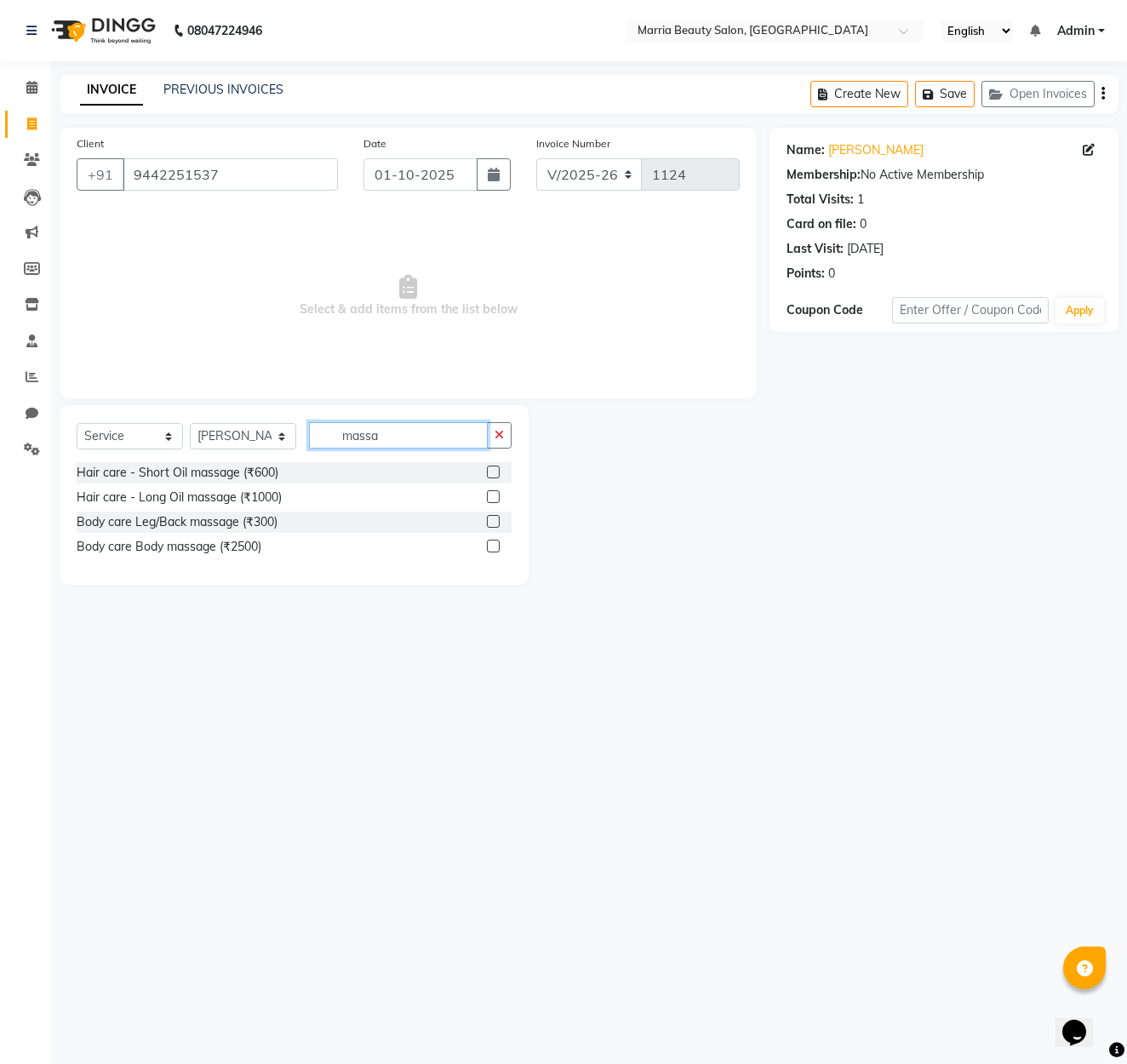
type input "massa"
click at [492, 523] on label at bounding box center [492, 521] width 13 height 13
click at [492, 523] on input "checkbox" at bounding box center [491, 522] width 11 height 11
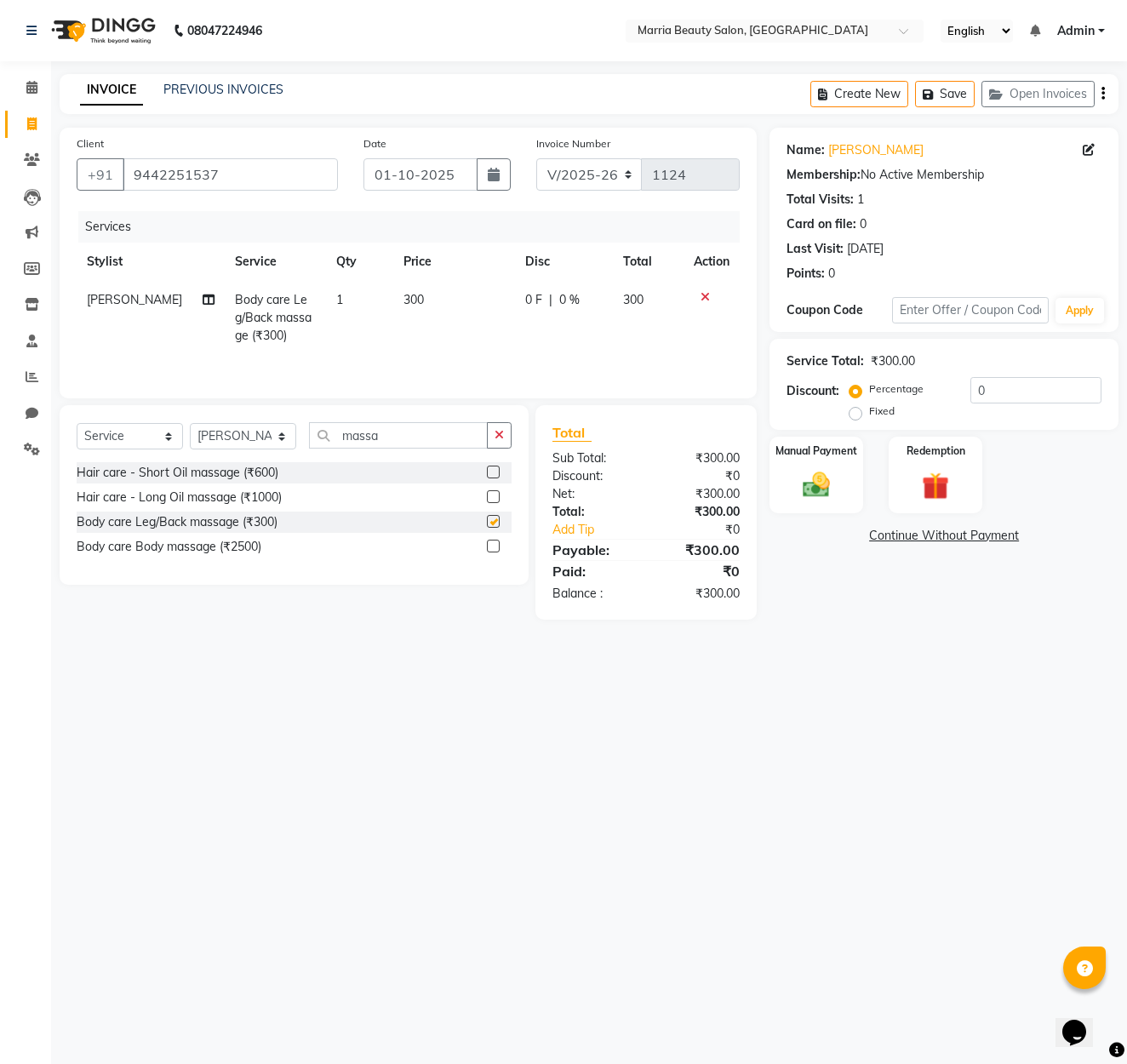
checkbox input "false"
click at [497, 439] on icon "button" at bounding box center [499, 434] width 10 height 12
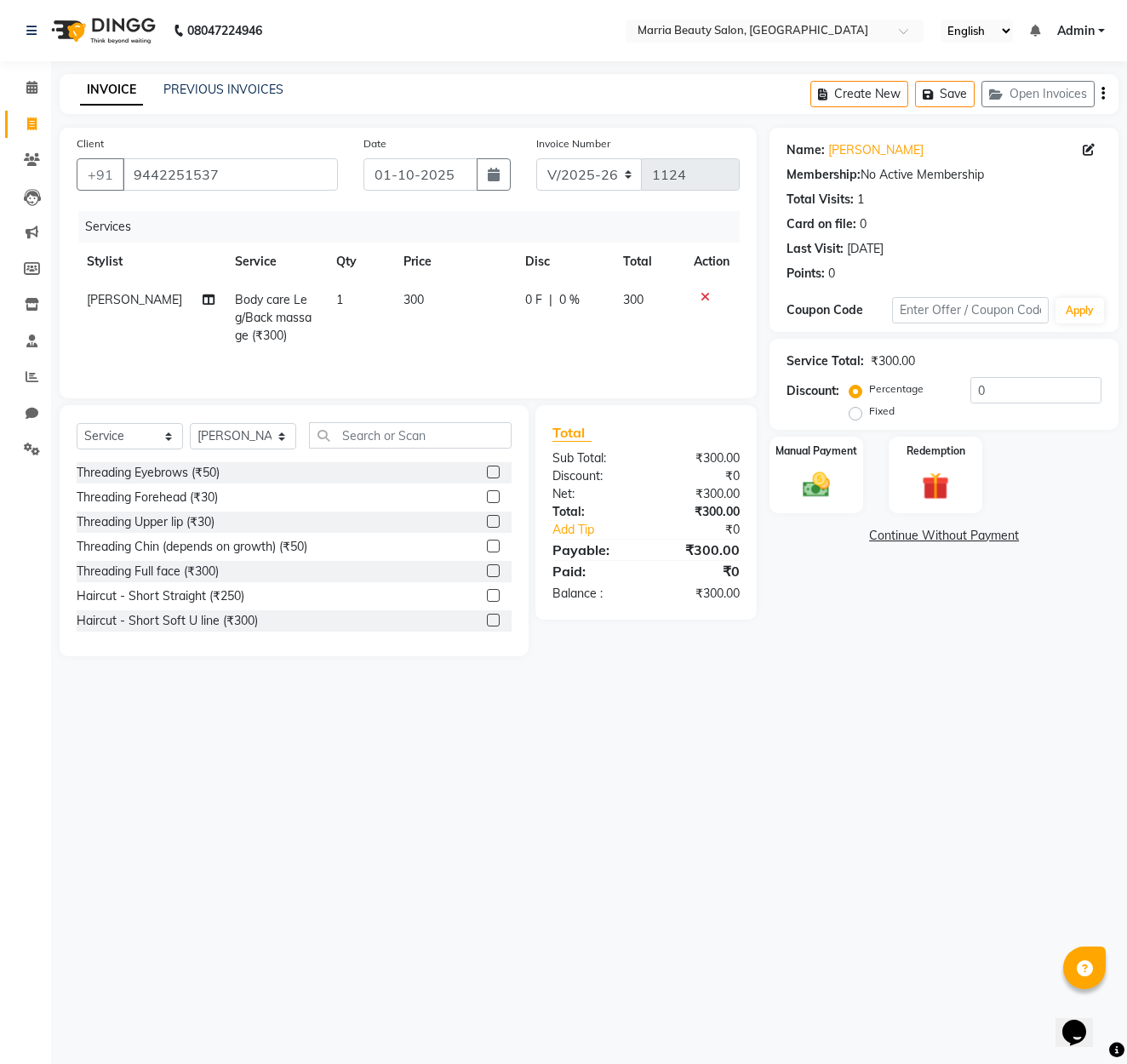
click at [495, 473] on label at bounding box center [492, 472] width 13 height 13
click at [495, 473] on input "checkbox" at bounding box center [491, 472] width 11 height 11
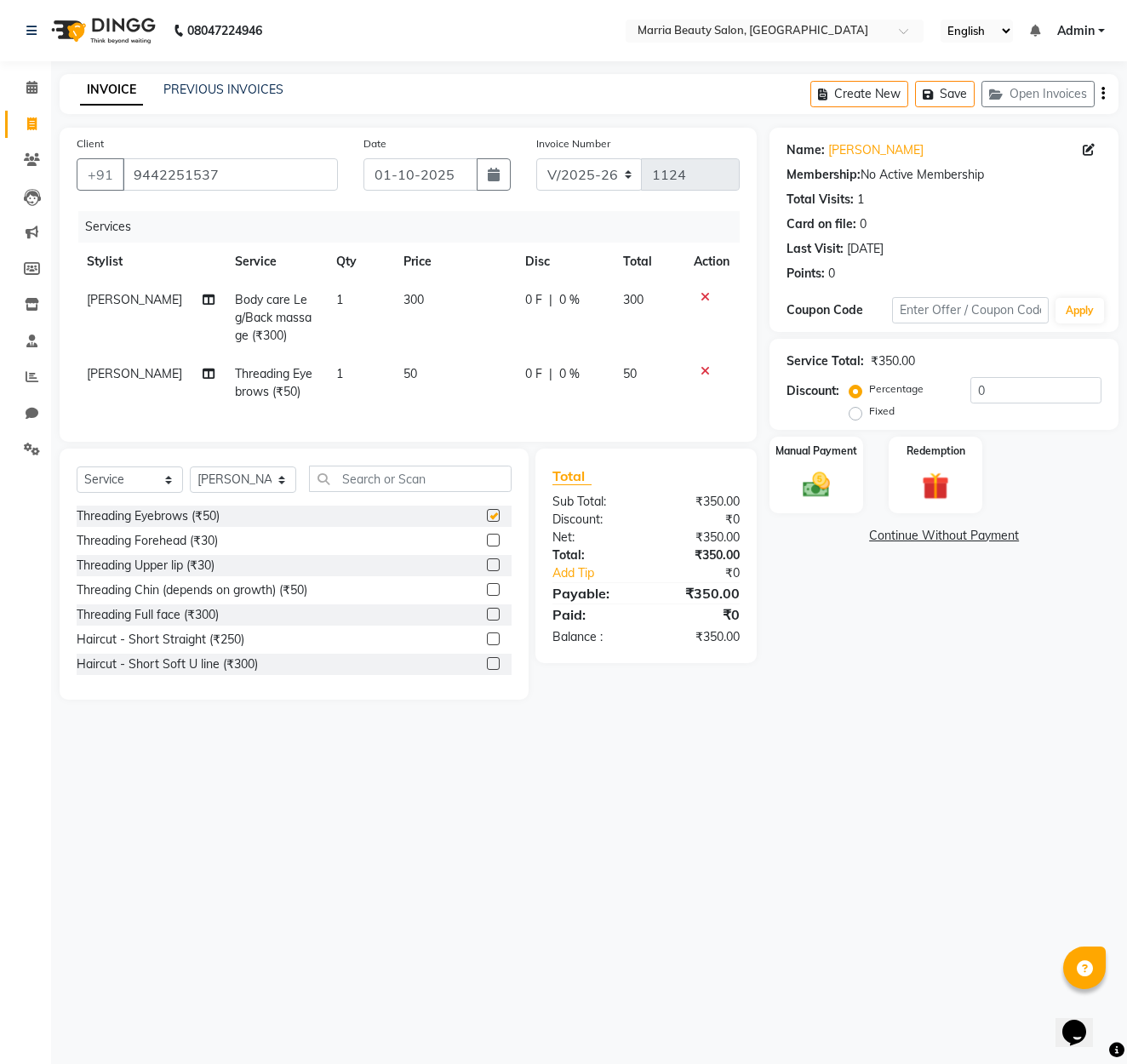
checkbox input "false"
select select "85633"
click at [463, 482] on input "text" at bounding box center [410, 478] width 202 height 27
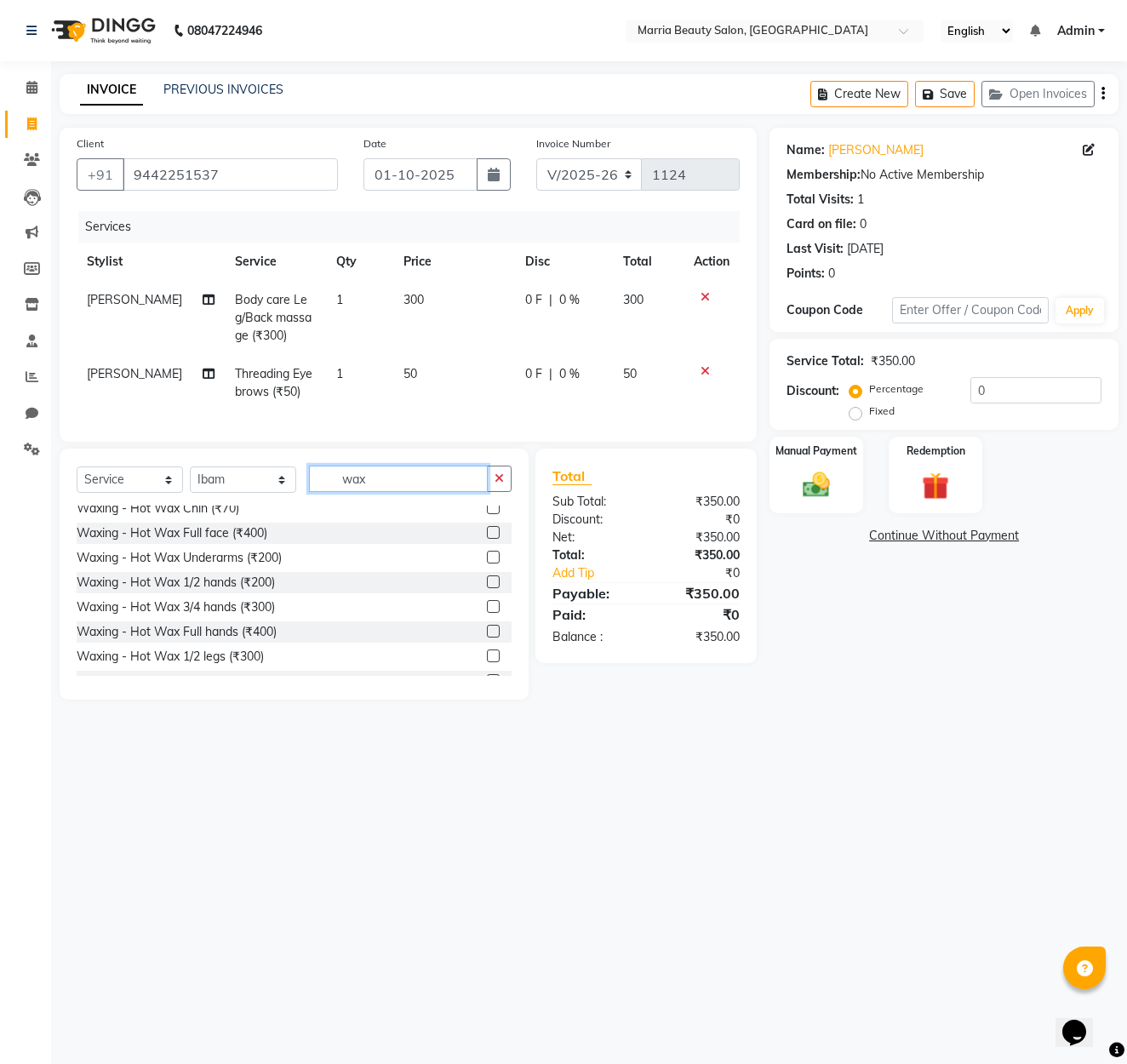
scroll to position [86, 0]
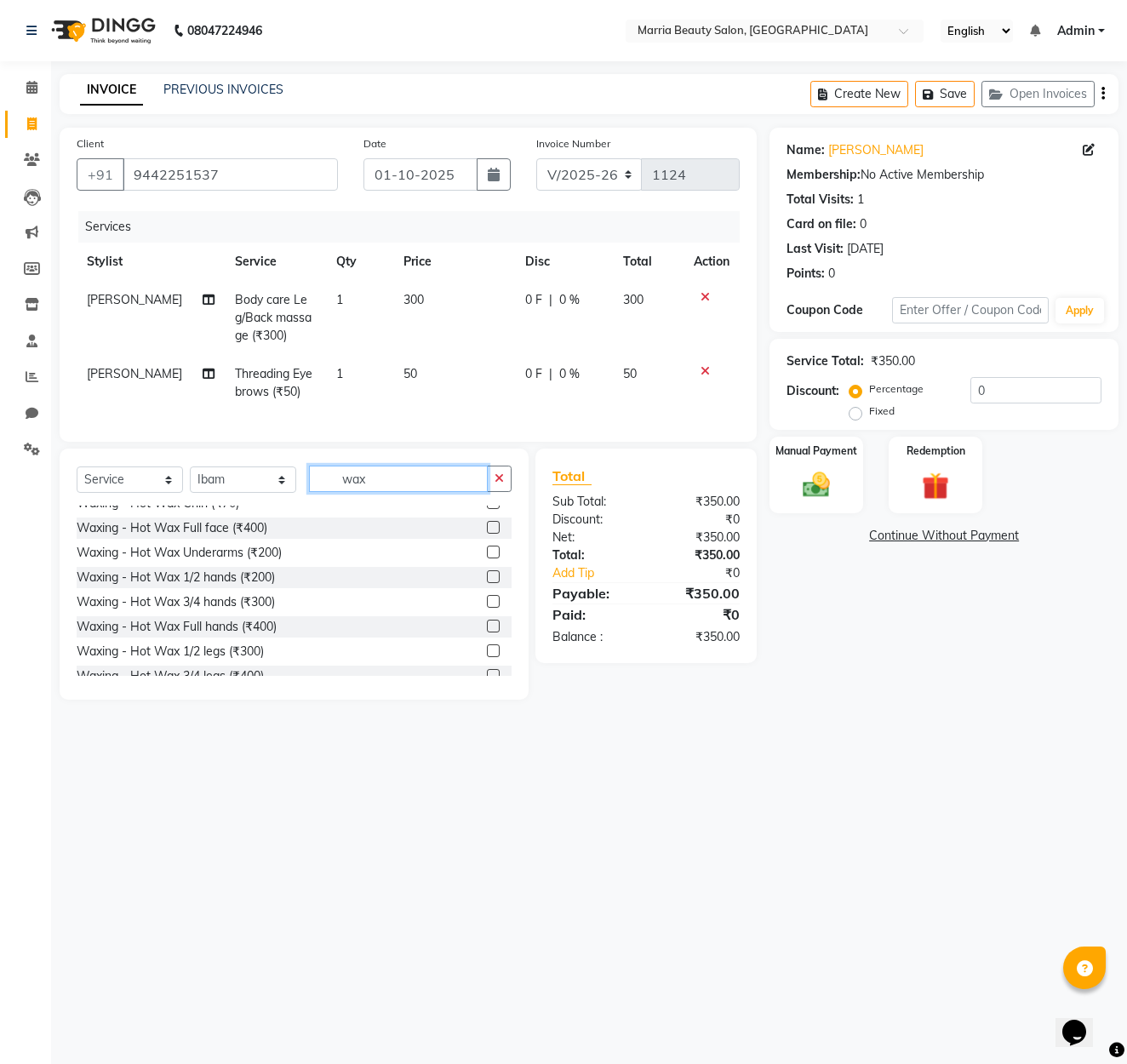
type input "wax"
click at [496, 622] on label at bounding box center [492, 625] width 13 height 13
click at [496, 622] on input "checkbox" at bounding box center [491, 626] width 11 height 11
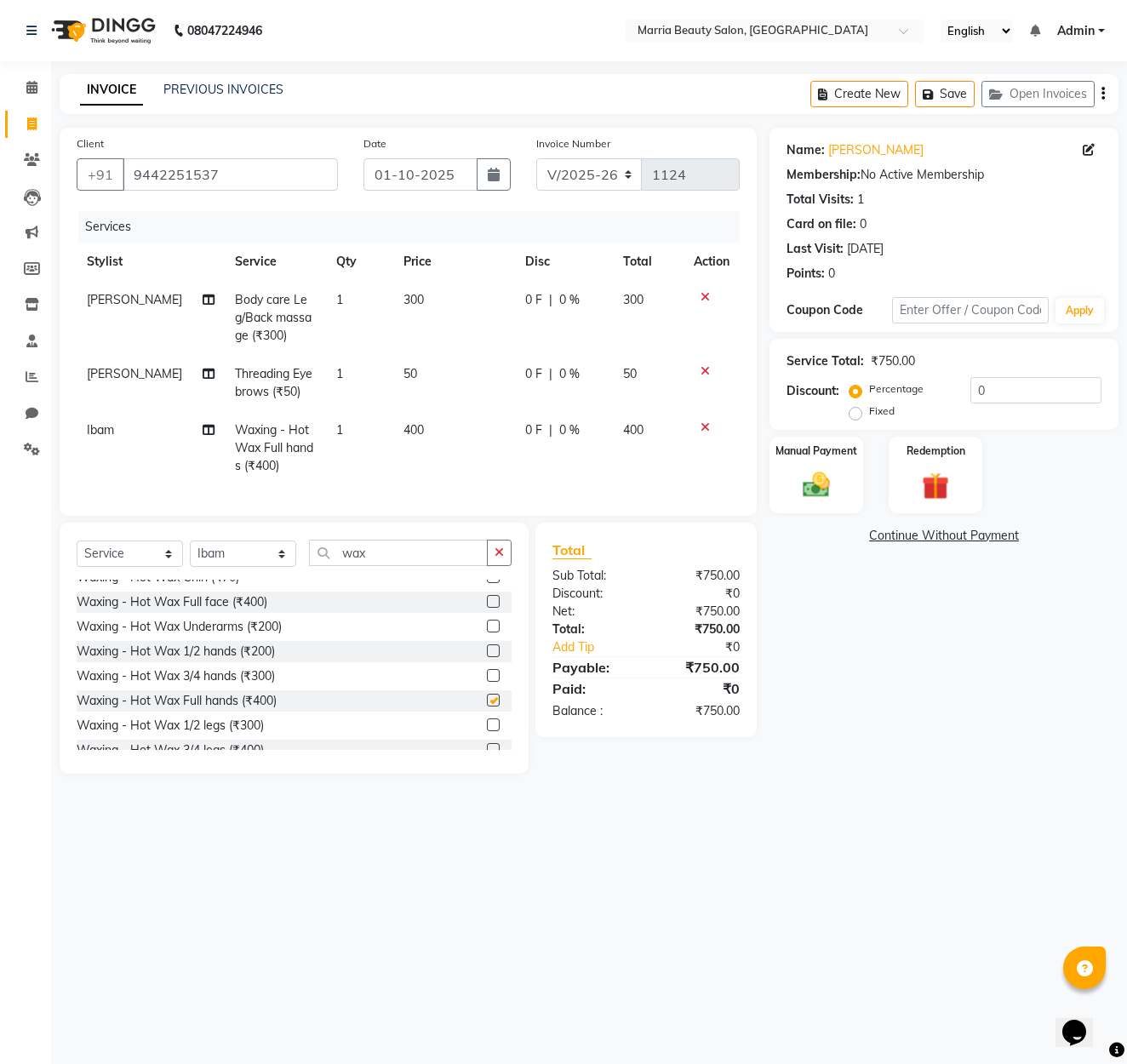
checkbox input "false"
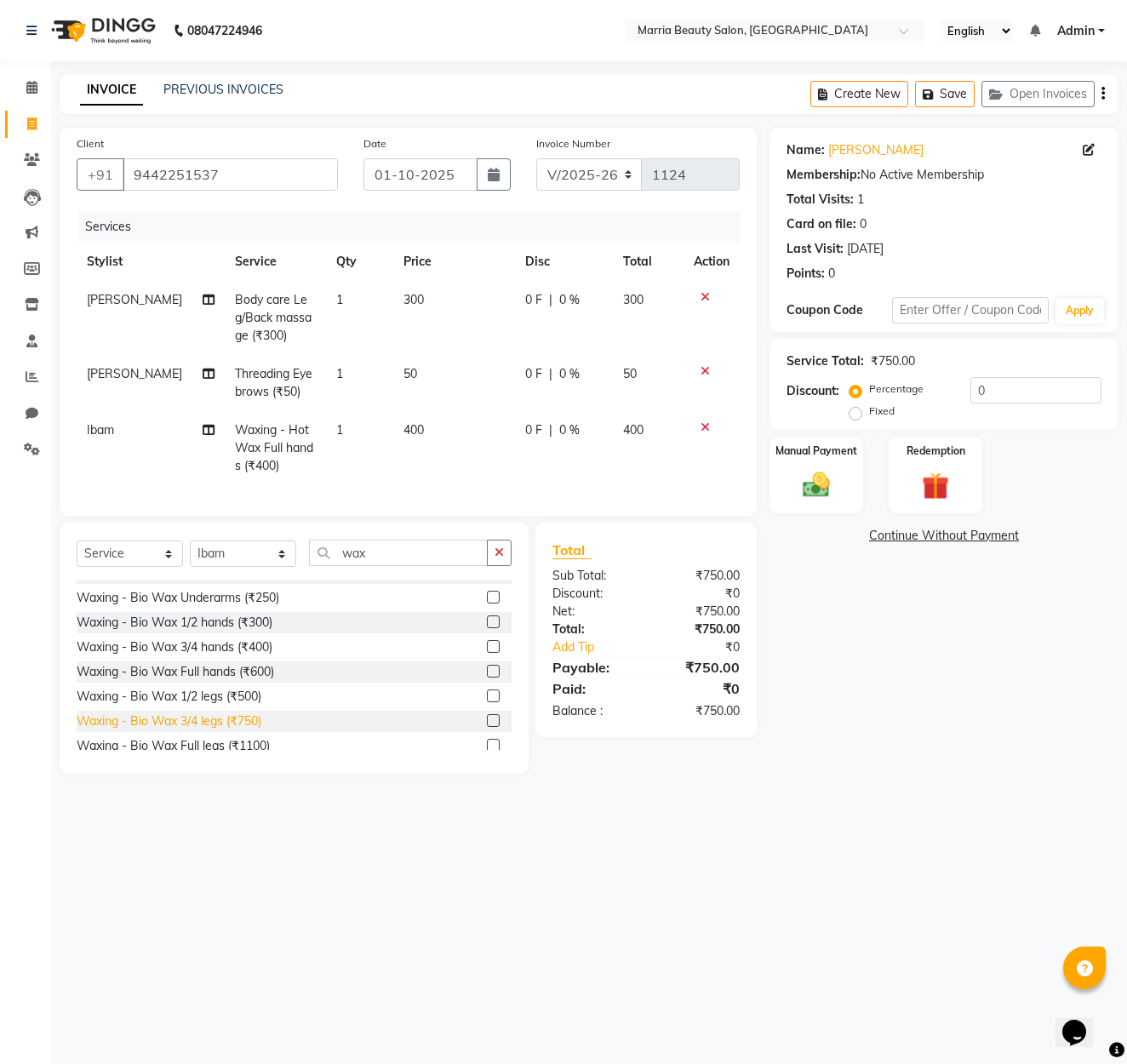
scroll to position [464, 0]
click at [493, 690] on label at bounding box center [492, 693] width 13 height 13
click at [493, 690] on input "checkbox" at bounding box center [491, 694] width 11 height 11
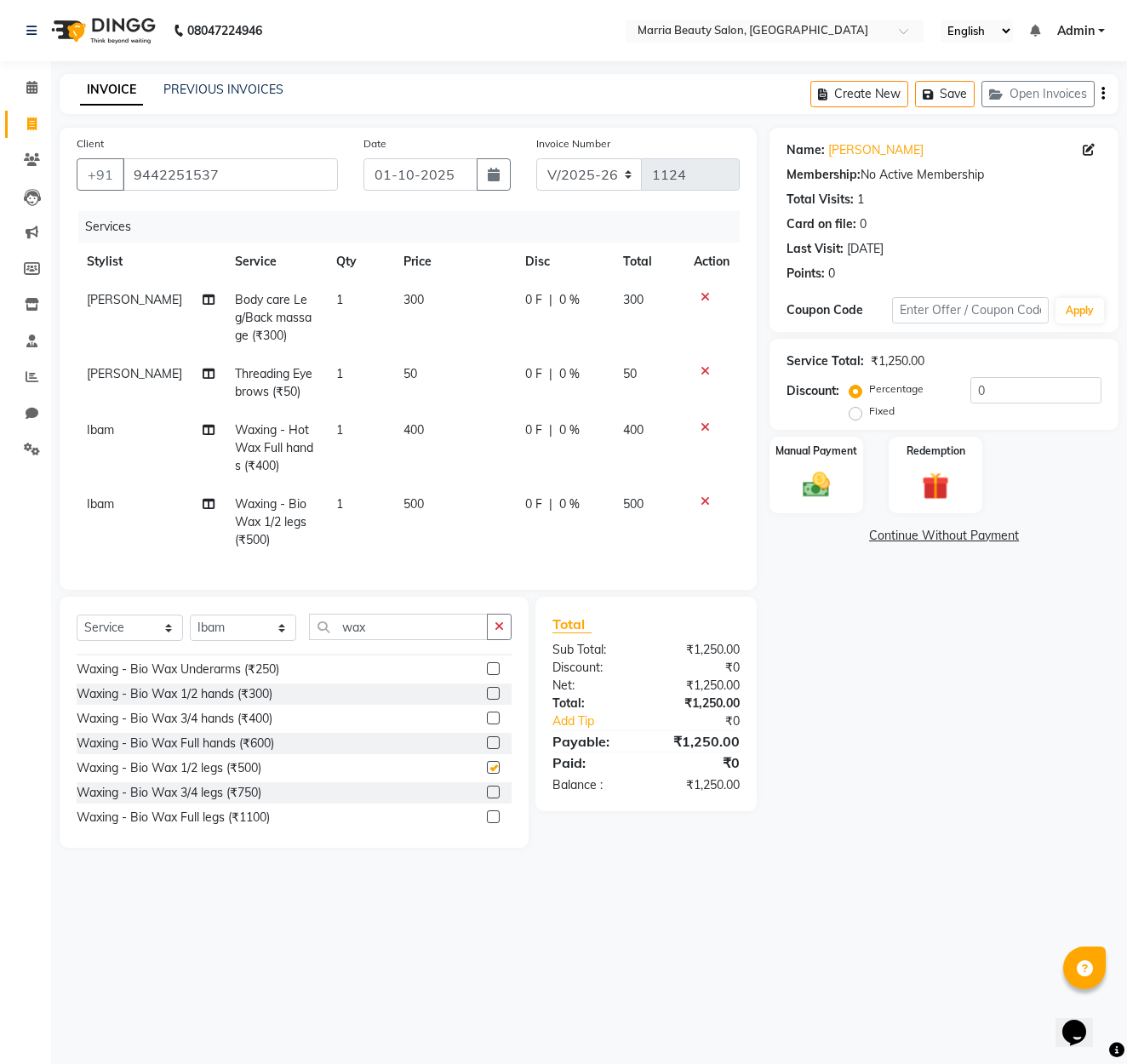
checkbox input "false"
click at [491, 661] on div at bounding box center [498, 669] width 25 height 22
click at [491, 665] on label at bounding box center [492, 668] width 13 height 13
click at [491, 665] on input "checkbox" at bounding box center [491, 668] width 11 height 11
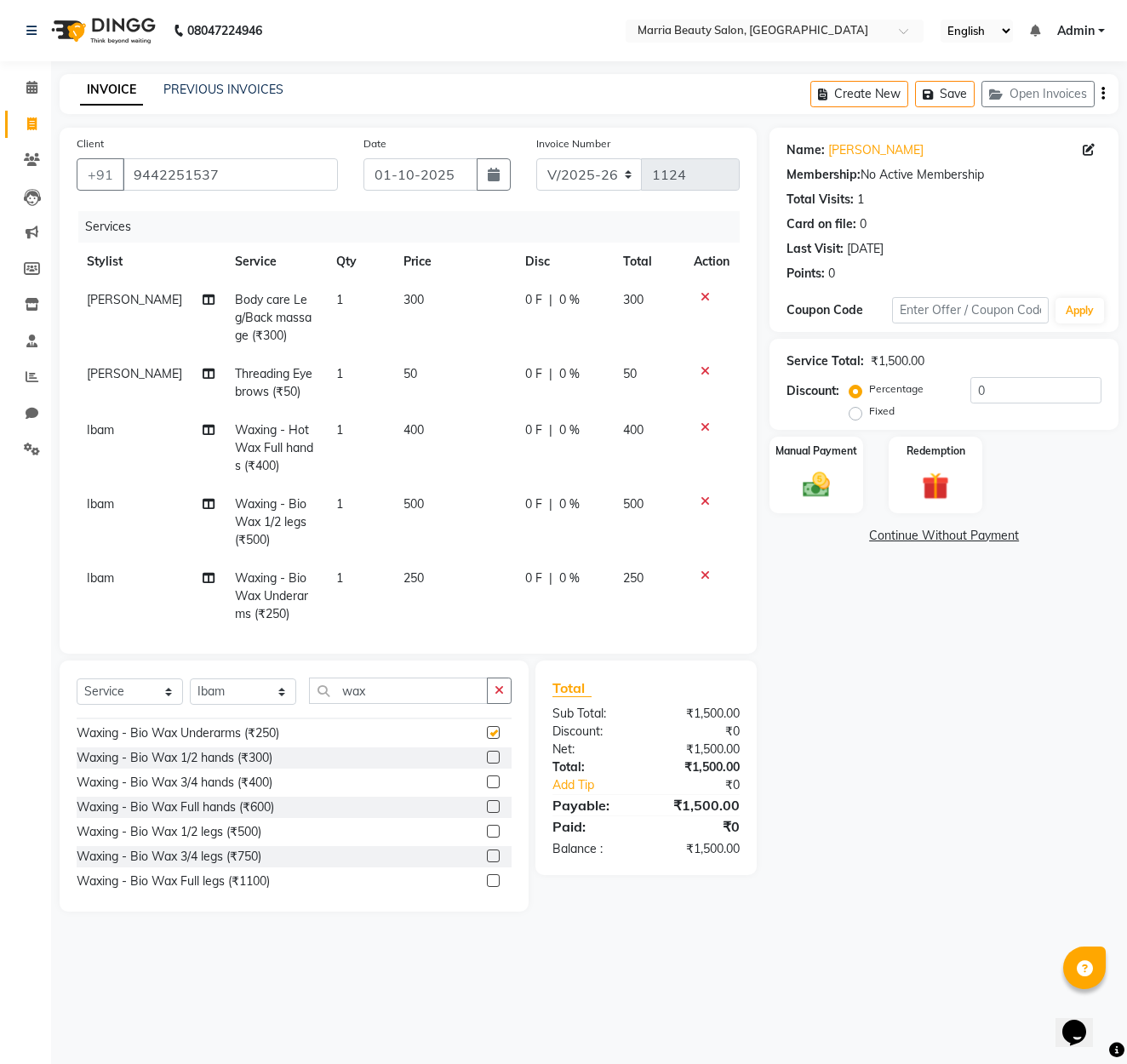
checkbox input "false"
click at [488, 687] on button "button" at bounding box center [498, 690] width 25 height 27
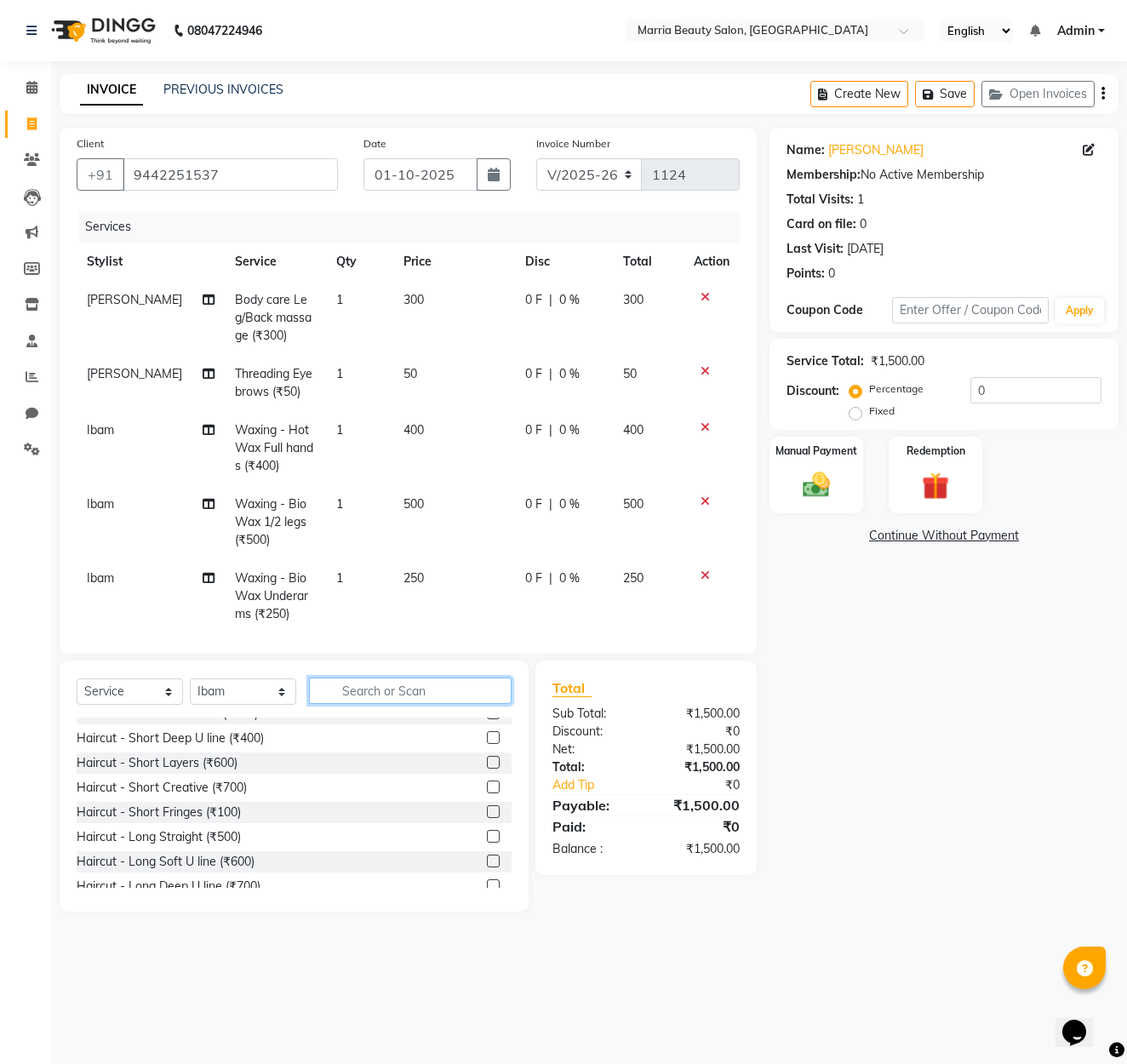
scroll to position [163, 0]
click at [491, 759] on label at bounding box center [492, 760] width 13 height 13
click at [491, 759] on input "checkbox" at bounding box center [491, 761] width 11 height 11
checkbox input "false"
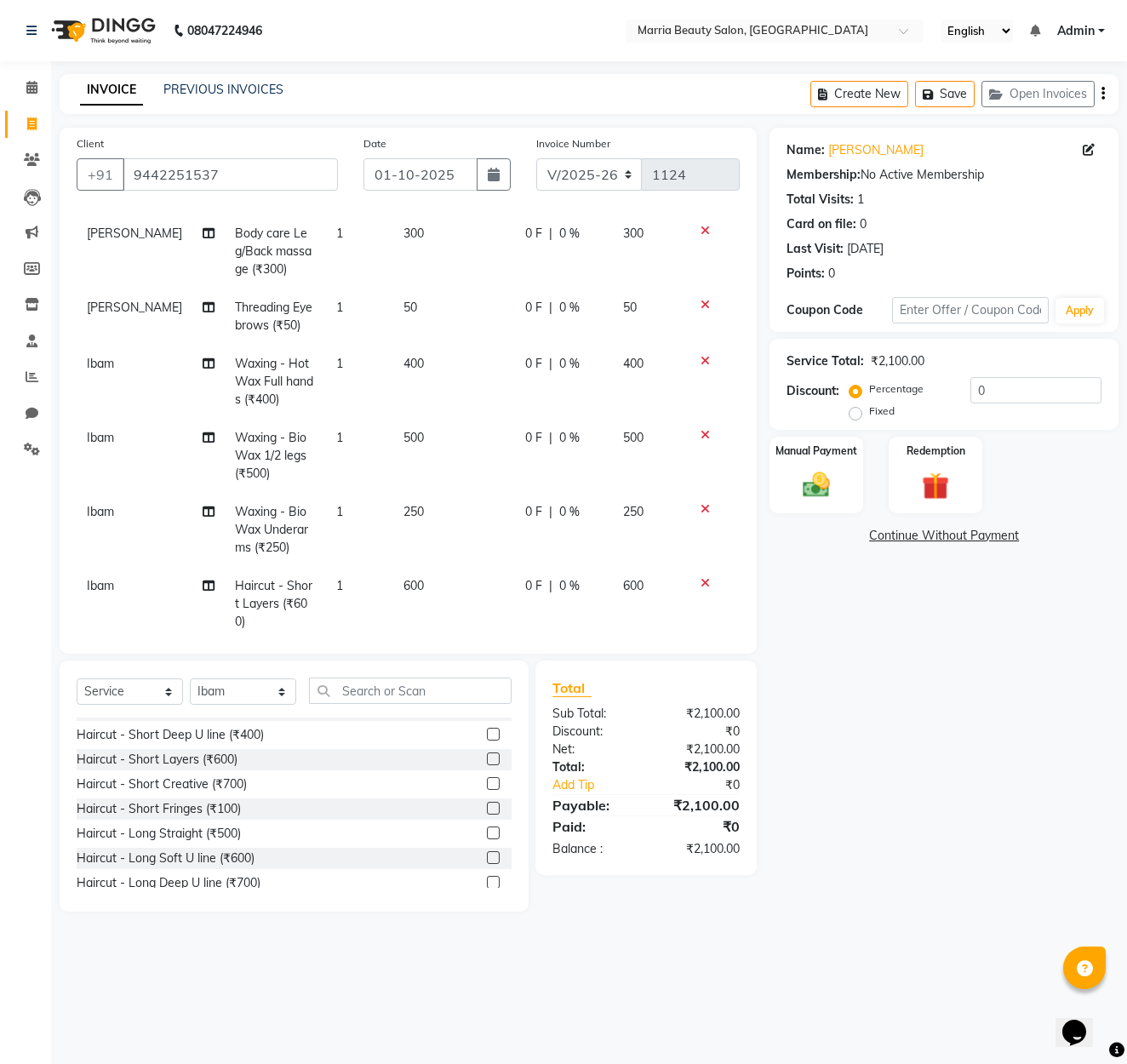
scroll to position [69, 0]
click at [402, 586] on span "600" at bounding box center [412, 585] width 21 height 16
select select "85633"
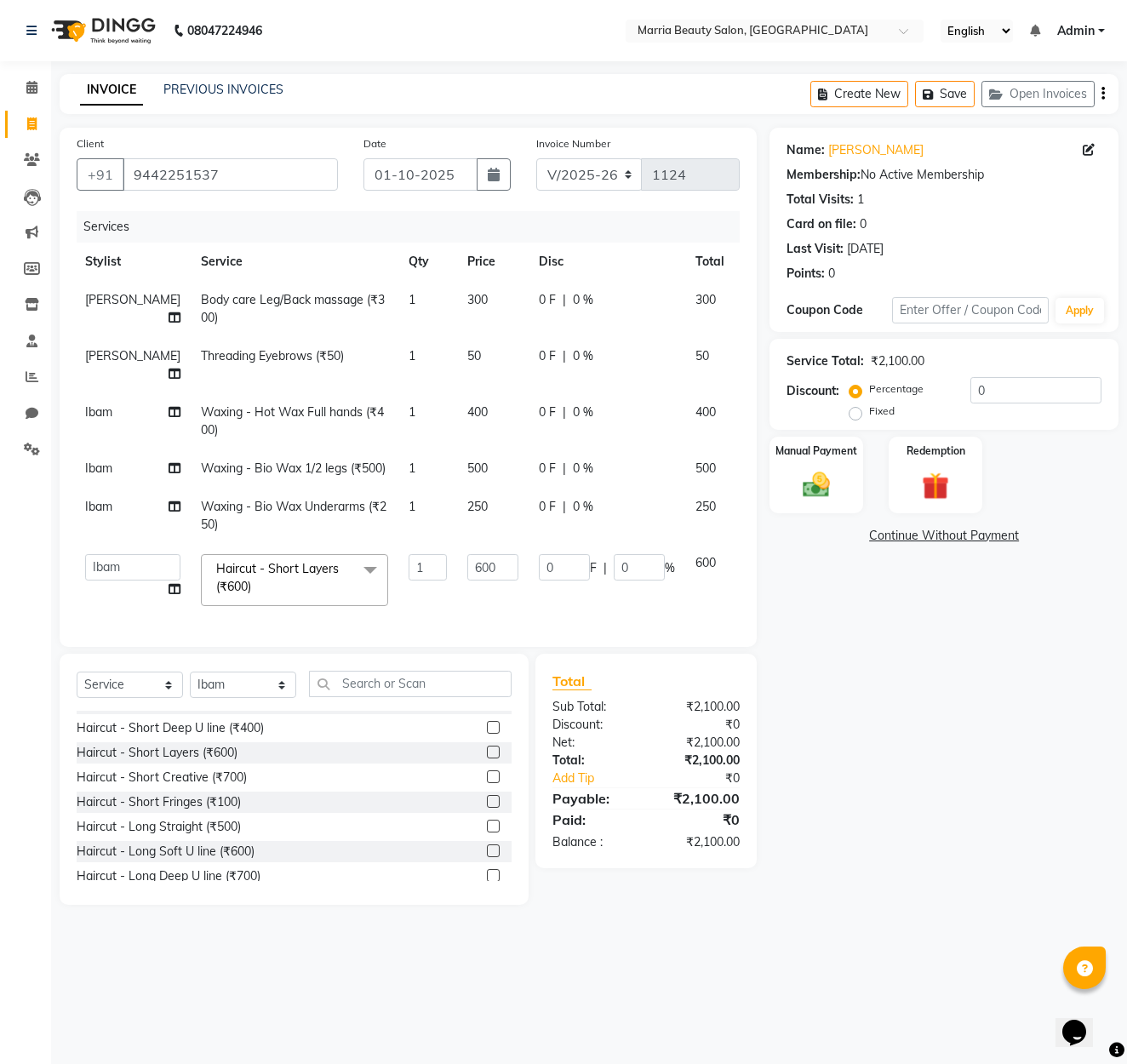
scroll to position [0, 2]
click at [467, 568] on input "600" at bounding box center [492, 567] width 51 height 27
type input "700"
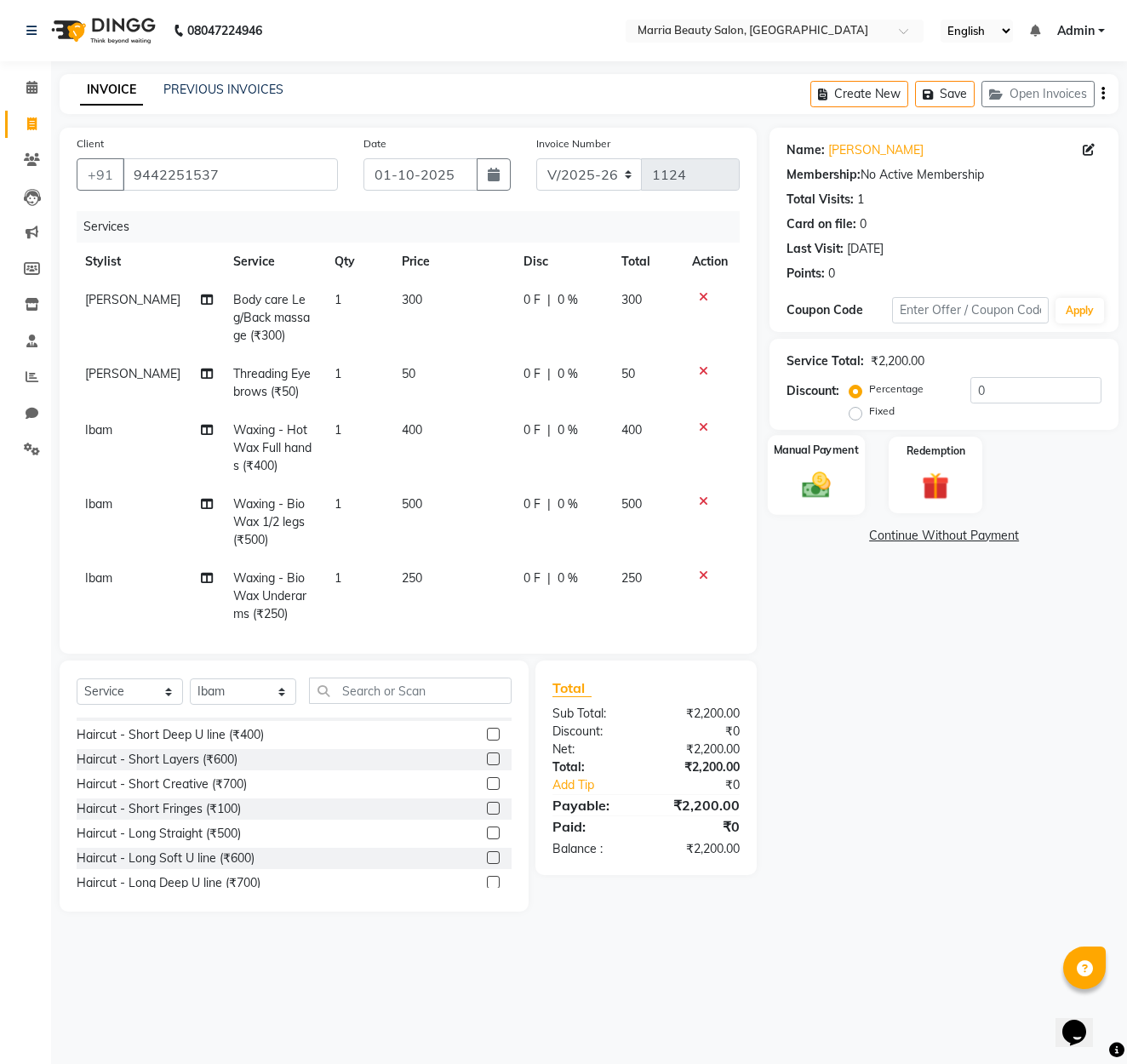
click at [821, 459] on div "Manual Payment" at bounding box center [816, 475] width 97 height 80
click at [918, 533] on span "CASH" at bounding box center [910, 536] width 36 height 20
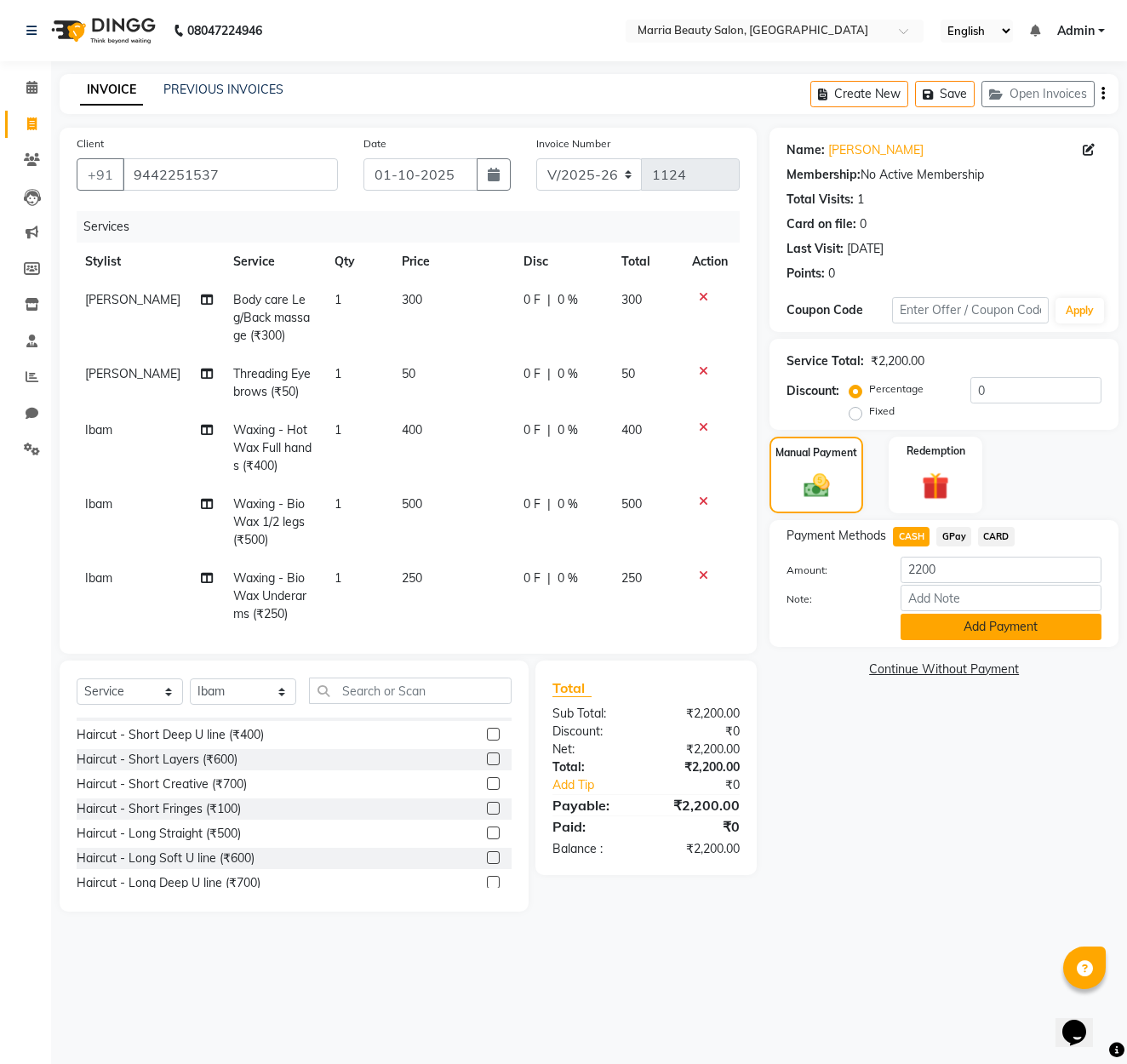
click at [936, 629] on button "Add Payment" at bounding box center [1000, 626] width 200 height 27
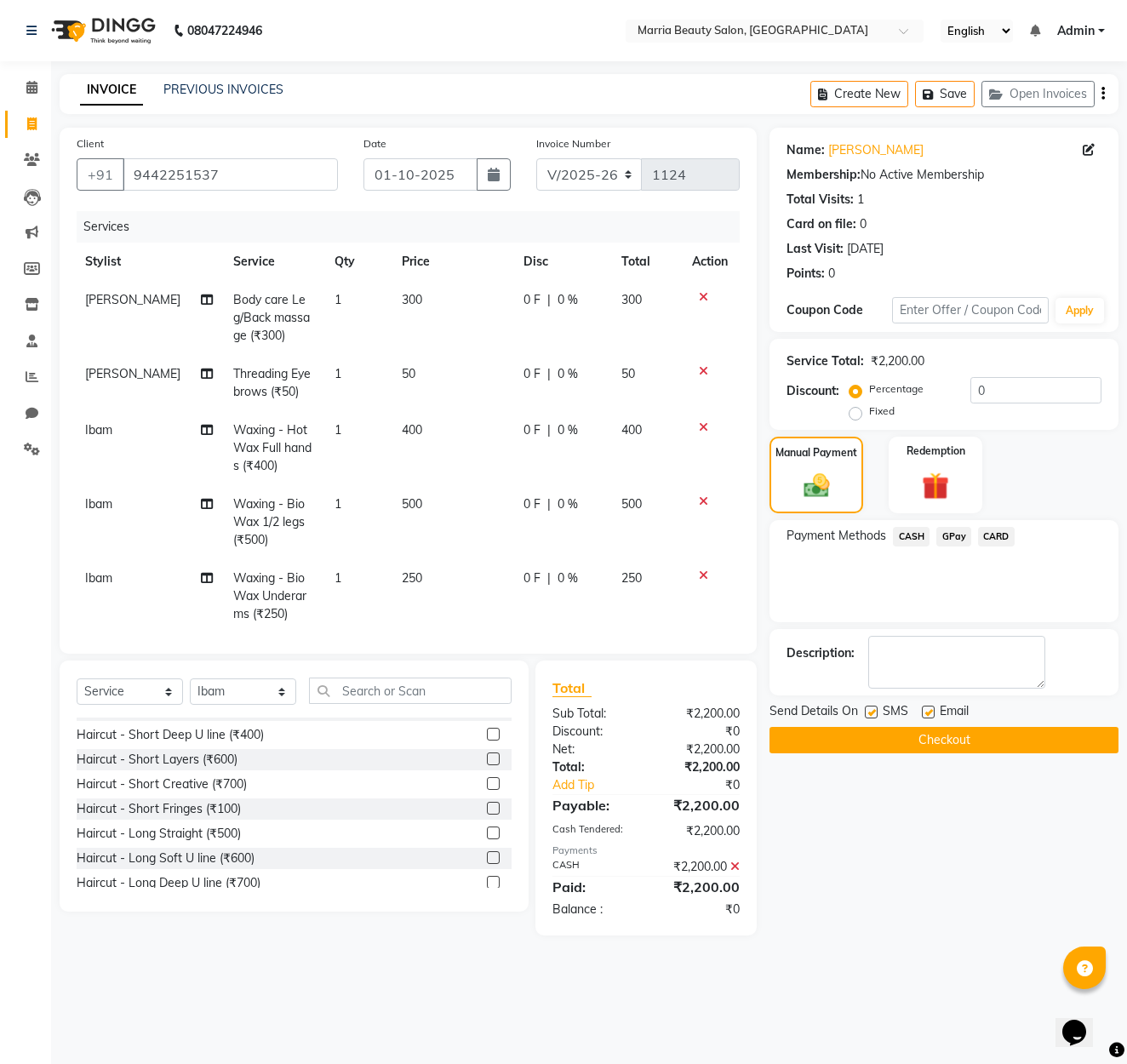
click at [929, 708] on label at bounding box center [928, 711] width 13 height 13
click at [929, 708] on input "checkbox" at bounding box center [927, 712] width 11 height 11
checkbox input "false"
click at [916, 536] on span "CASH" at bounding box center [910, 536] width 36 height 20
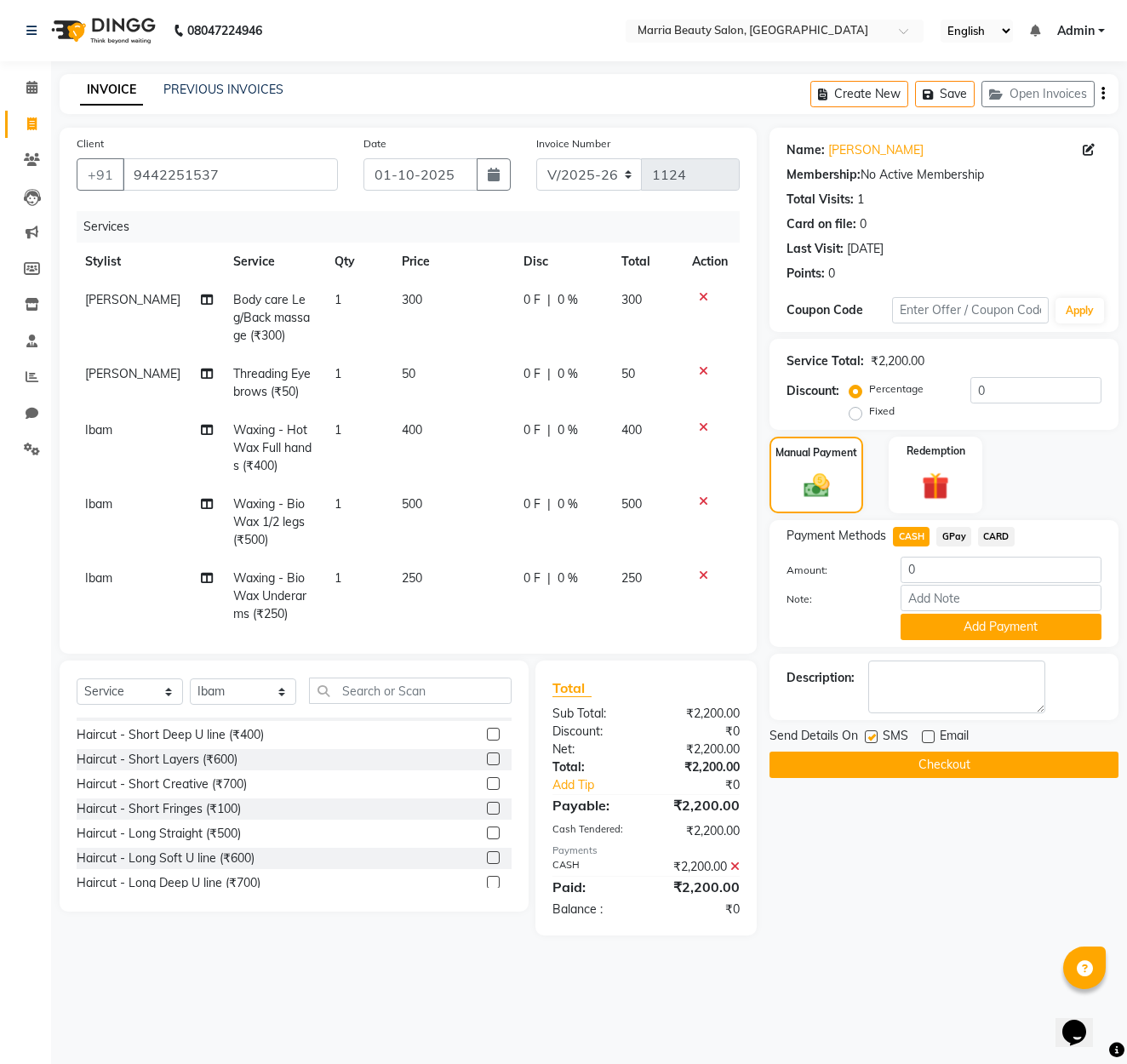
click at [947, 628] on button "Add Payment" at bounding box center [1000, 626] width 200 height 27
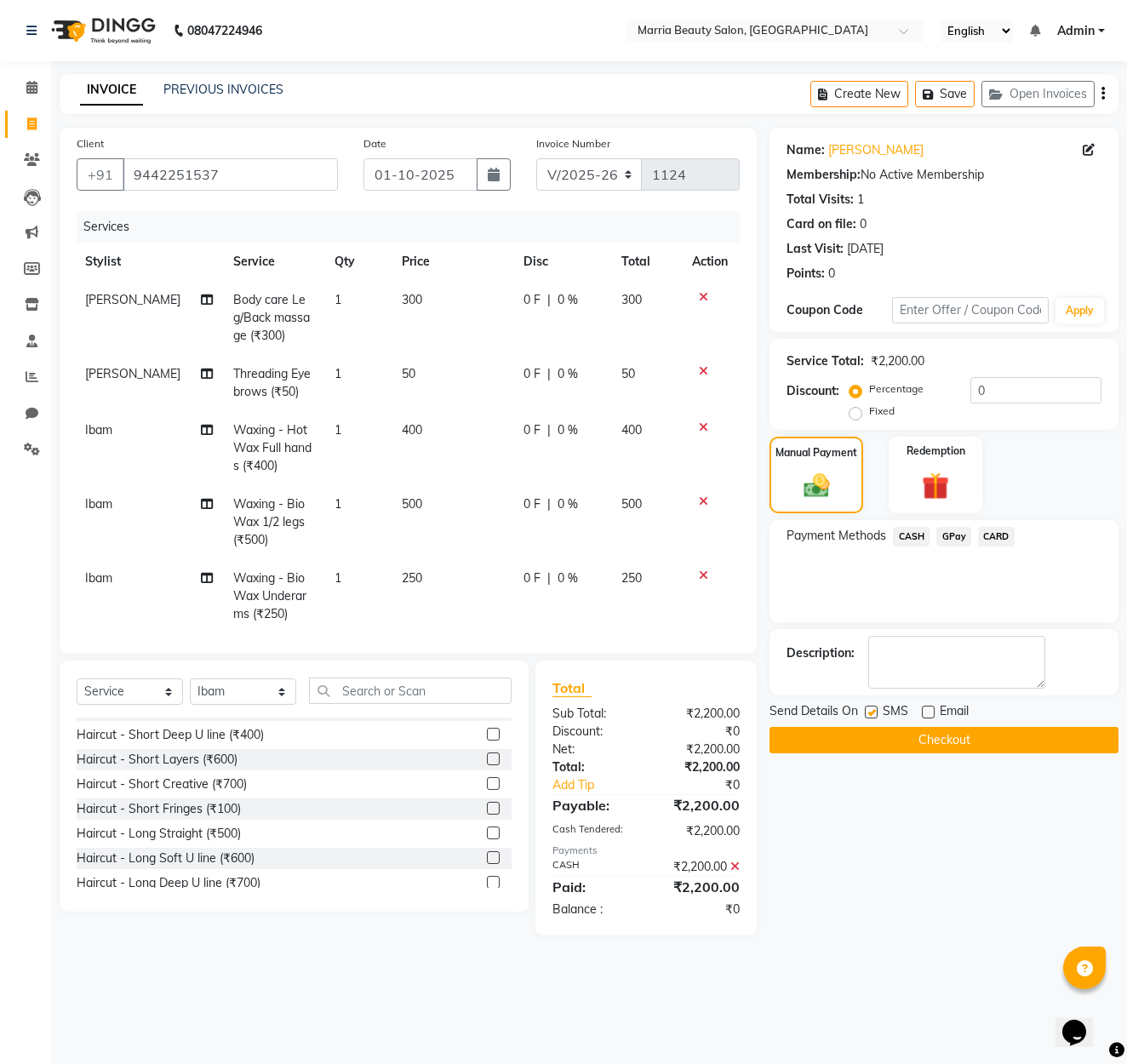
click at [880, 728] on button "Checkout" at bounding box center [943, 740] width 349 height 27
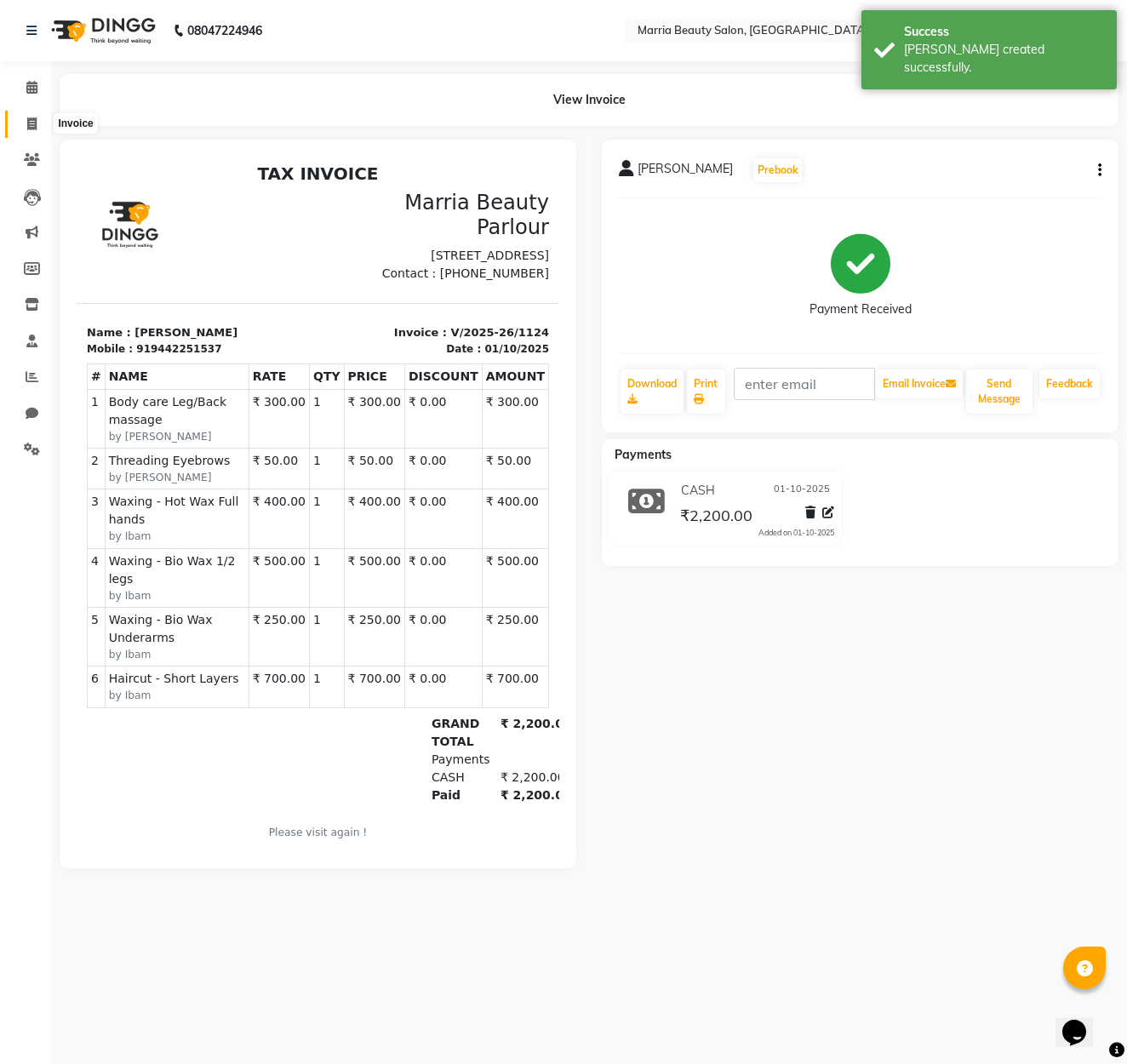
click at [35, 121] on icon at bounding box center [32, 124] width 10 height 13
select select "8343"
select select "service"
